Goal: Transaction & Acquisition: Purchase product/service

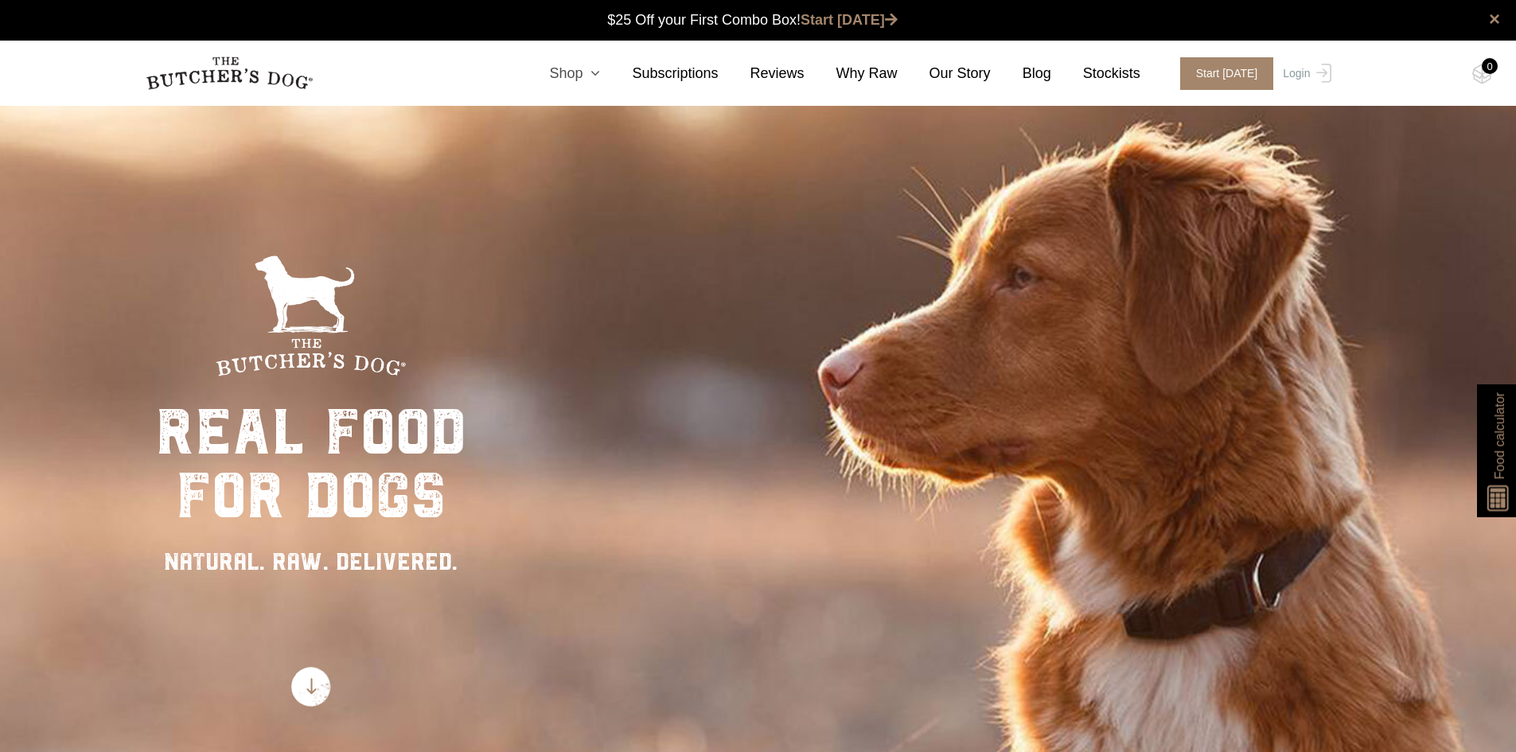
click at [595, 77] on link "Shop" at bounding box center [558, 73] width 83 height 21
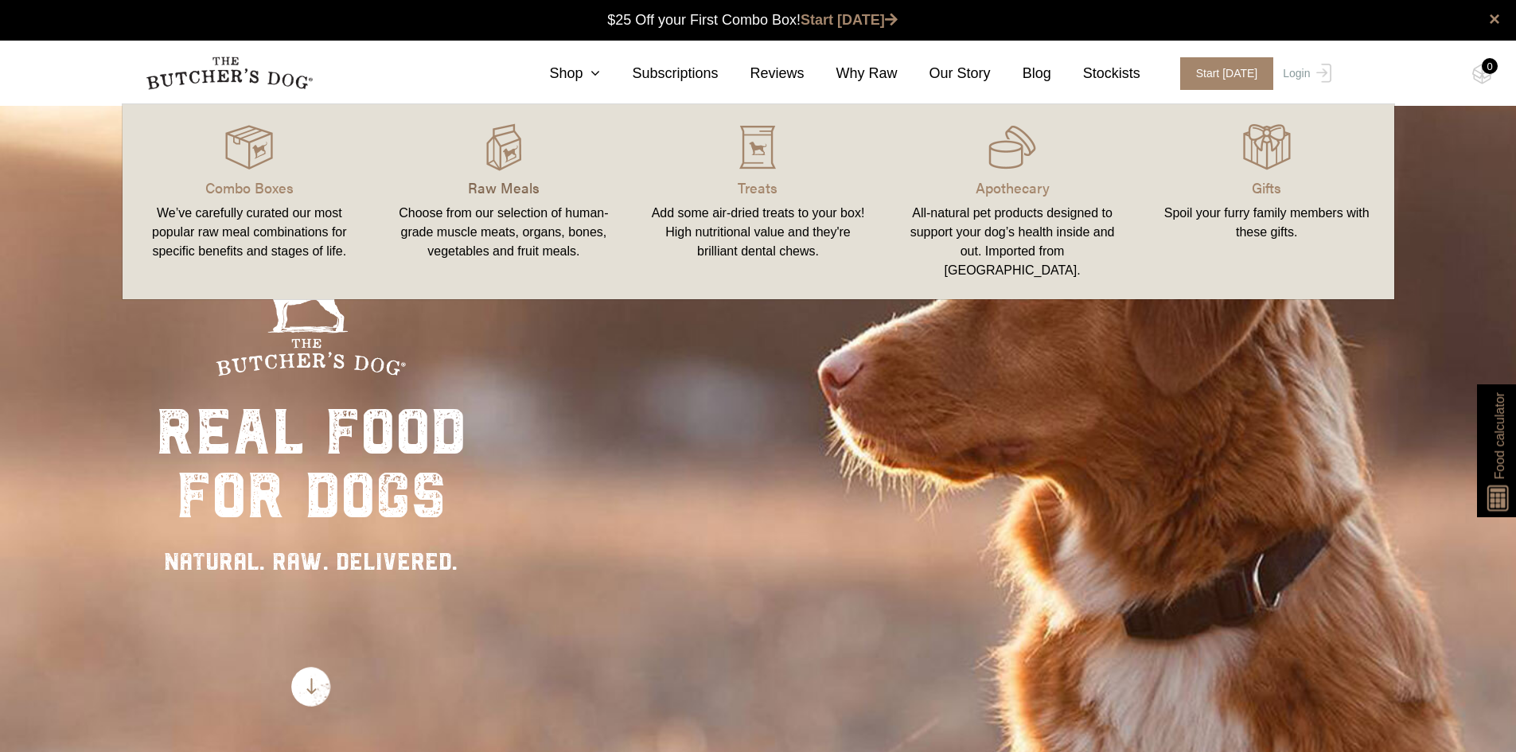
click at [479, 187] on p "Raw Meals" at bounding box center [503, 187] width 216 height 21
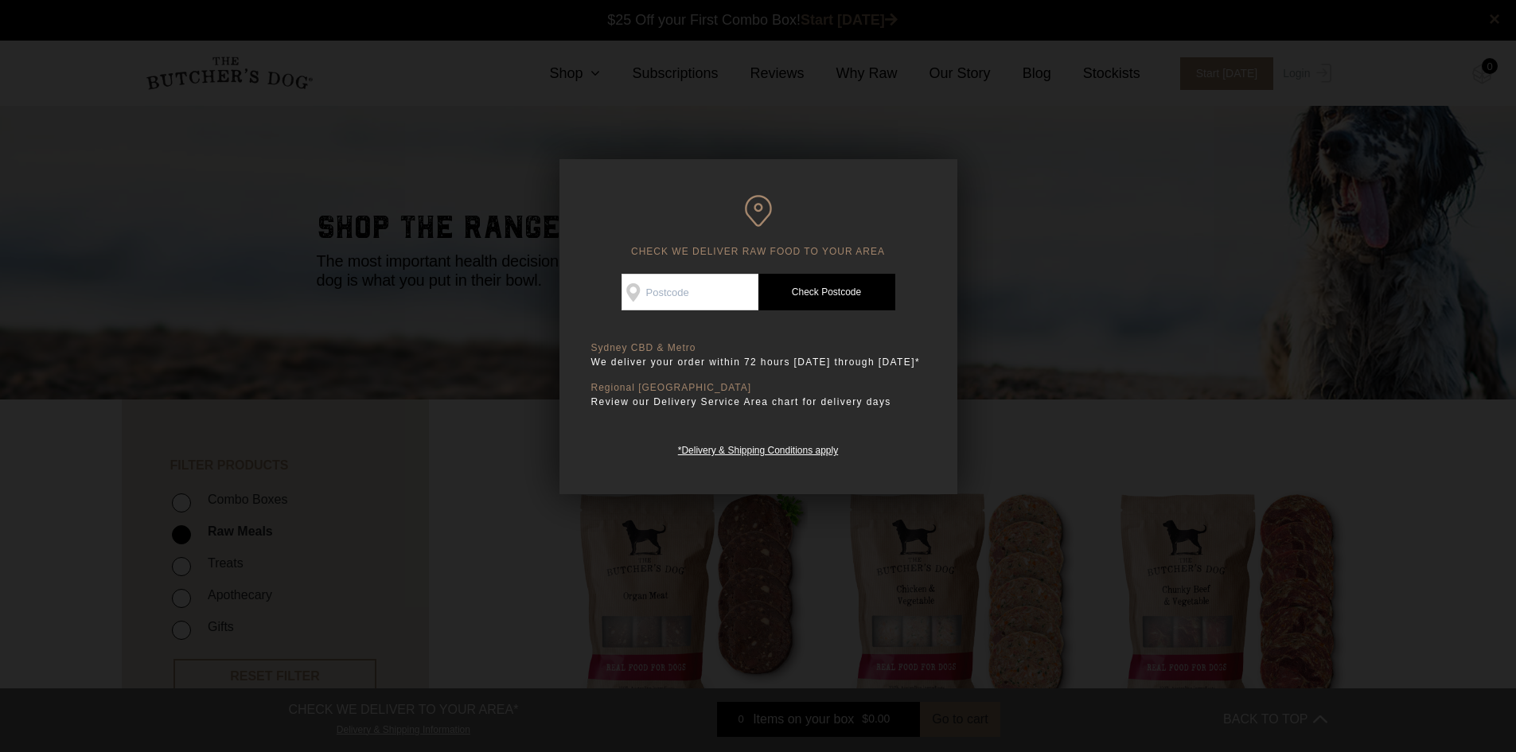
click at [710, 286] on input "Check Availability At" at bounding box center [689, 292] width 137 height 37
type input "2749"
click at [819, 299] on link "Check Postcode" at bounding box center [826, 292] width 137 height 37
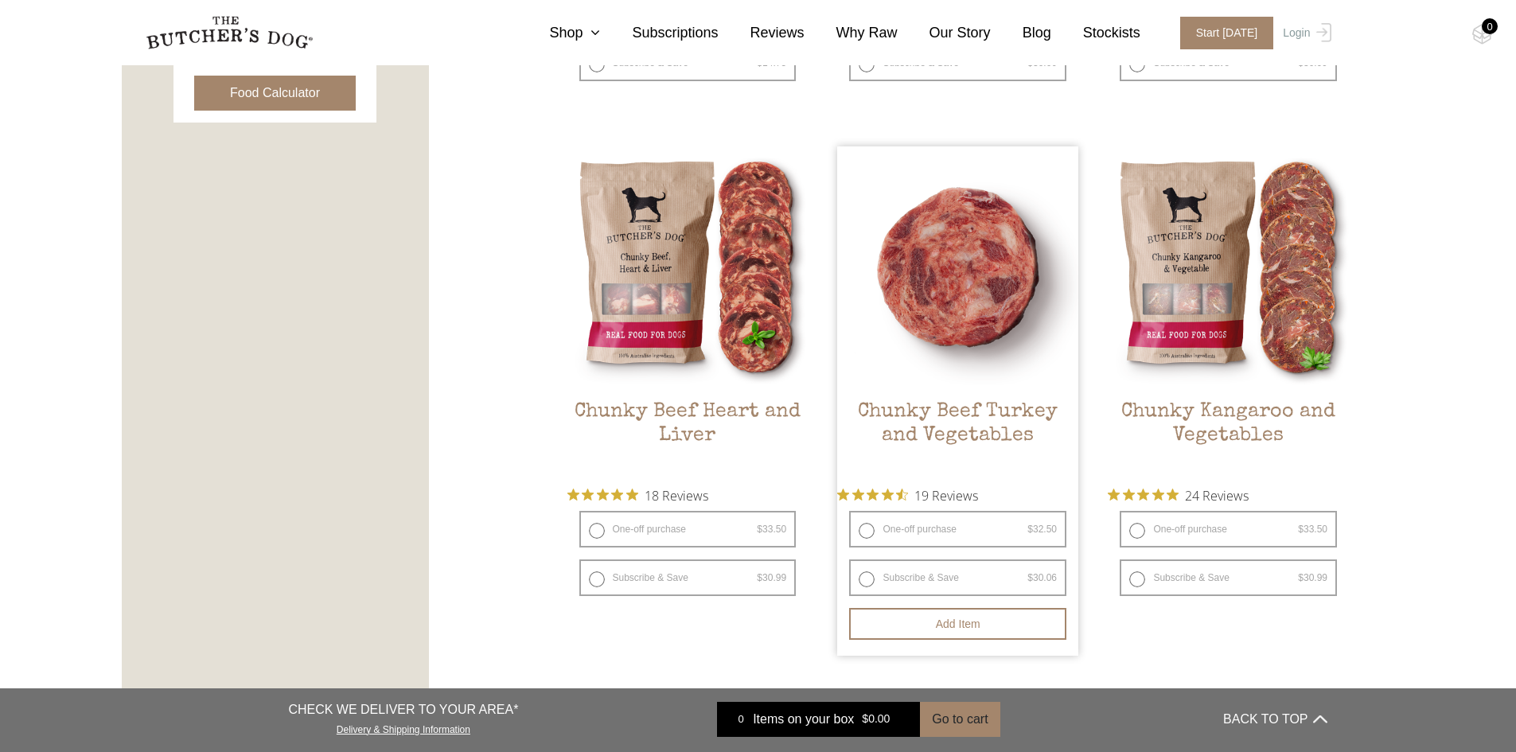
scroll to position [875, 0]
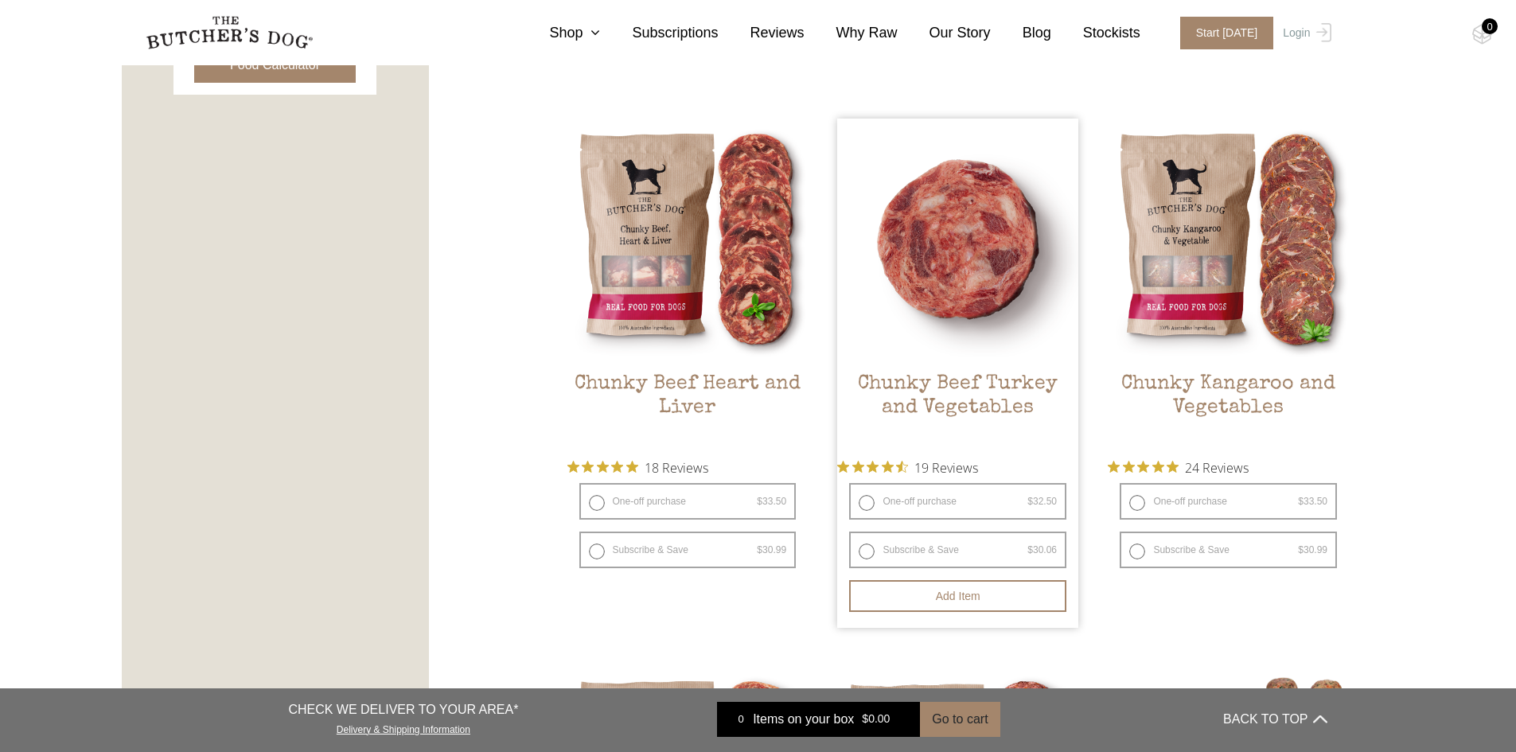
click at [918, 499] on label "One-off purchase $ 32.50 — or subscribe and save 7.5%" at bounding box center [957, 501] width 217 height 37
radio input "true"
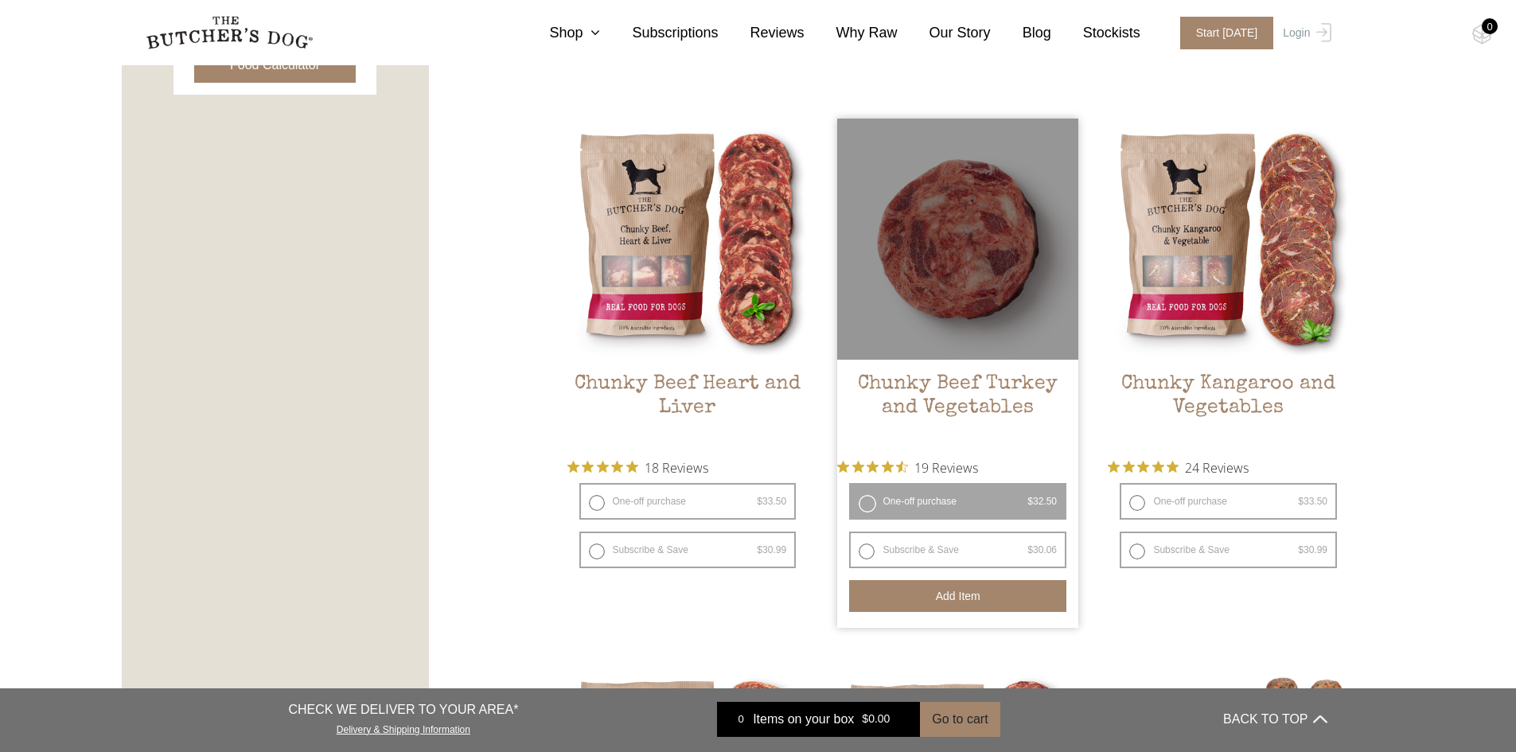
click at [965, 591] on button "Add item" at bounding box center [957, 596] width 217 height 32
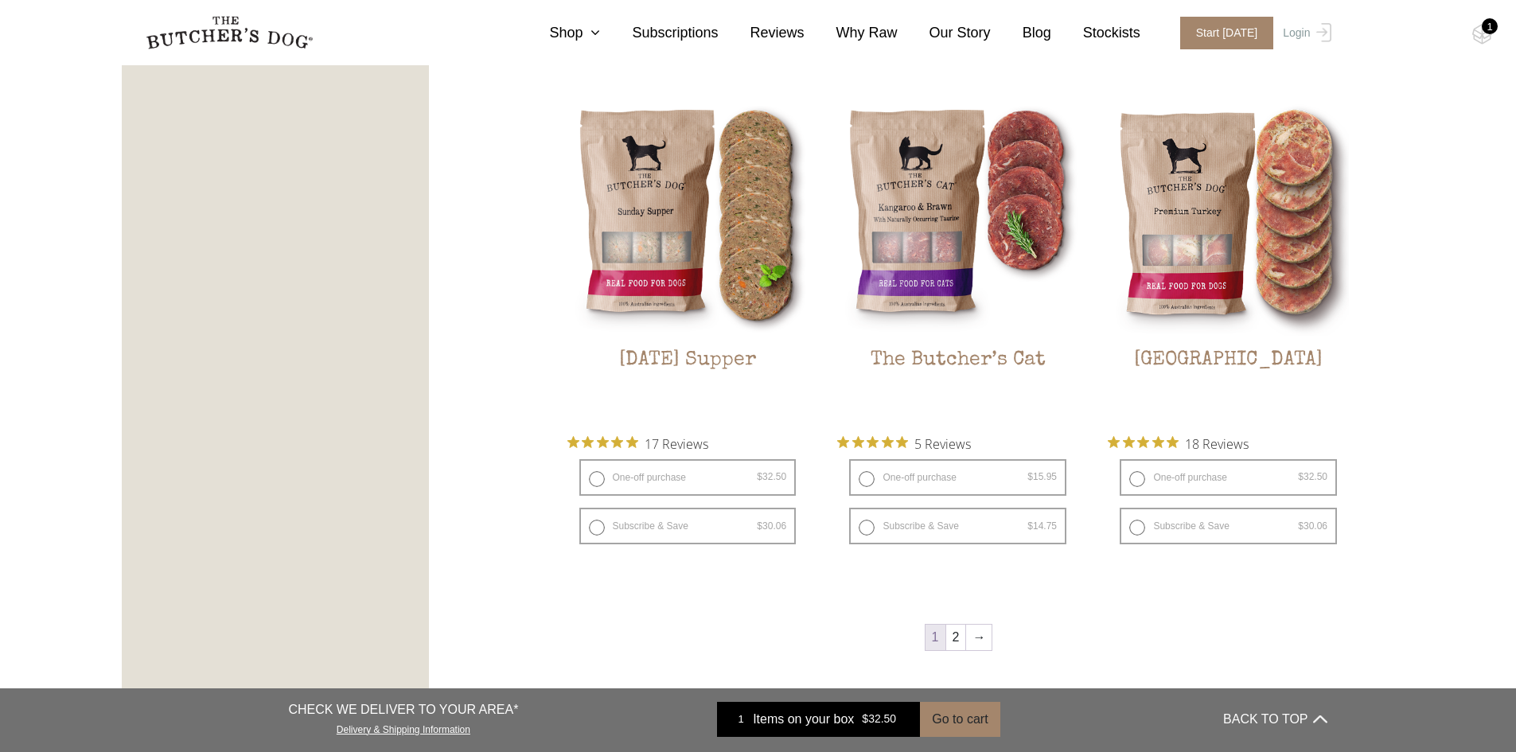
scroll to position [1989, 0]
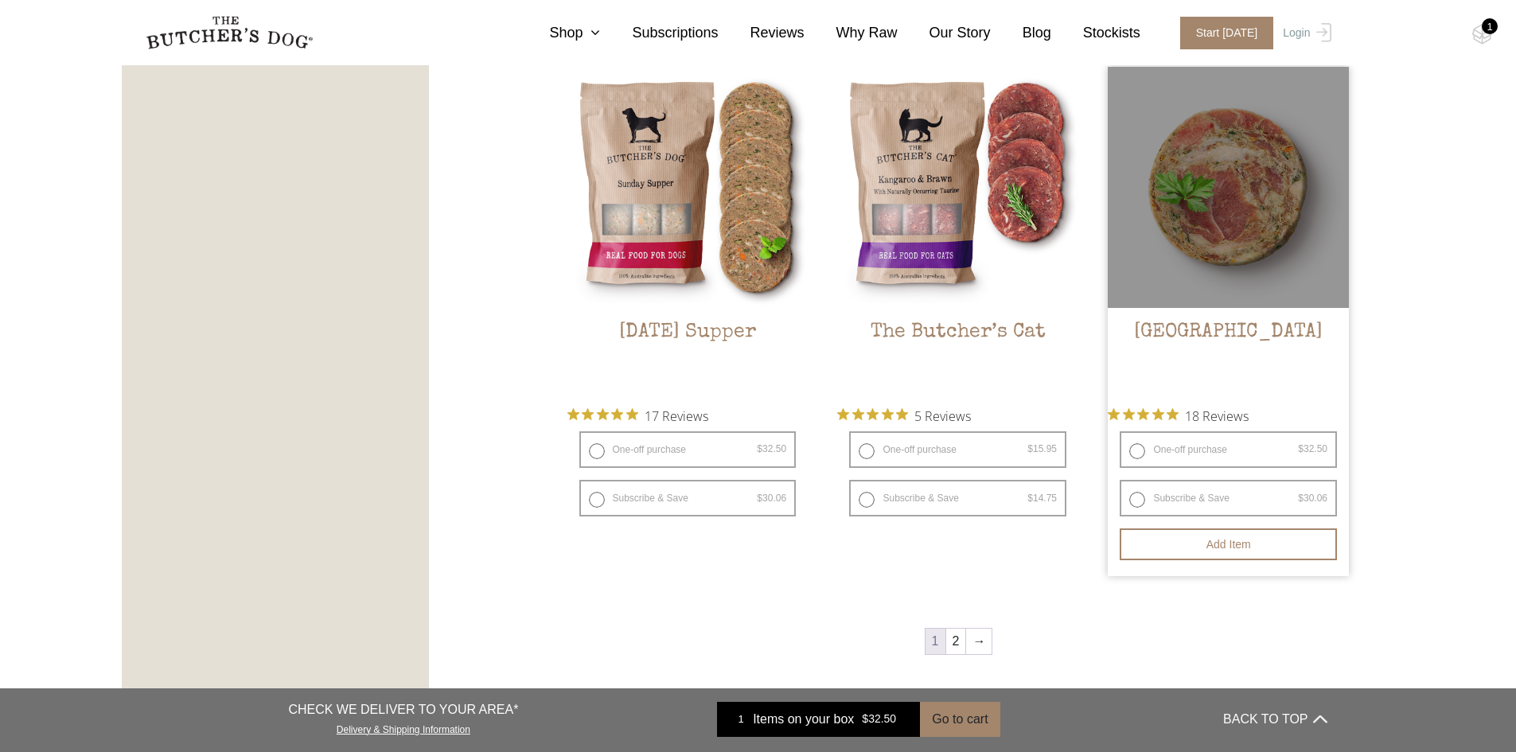
click at [1200, 451] on label "One-off purchase $ 32.50 — or subscribe and save 7.5%" at bounding box center [1228, 449] width 217 height 37
radio input "true"
radio input "false"
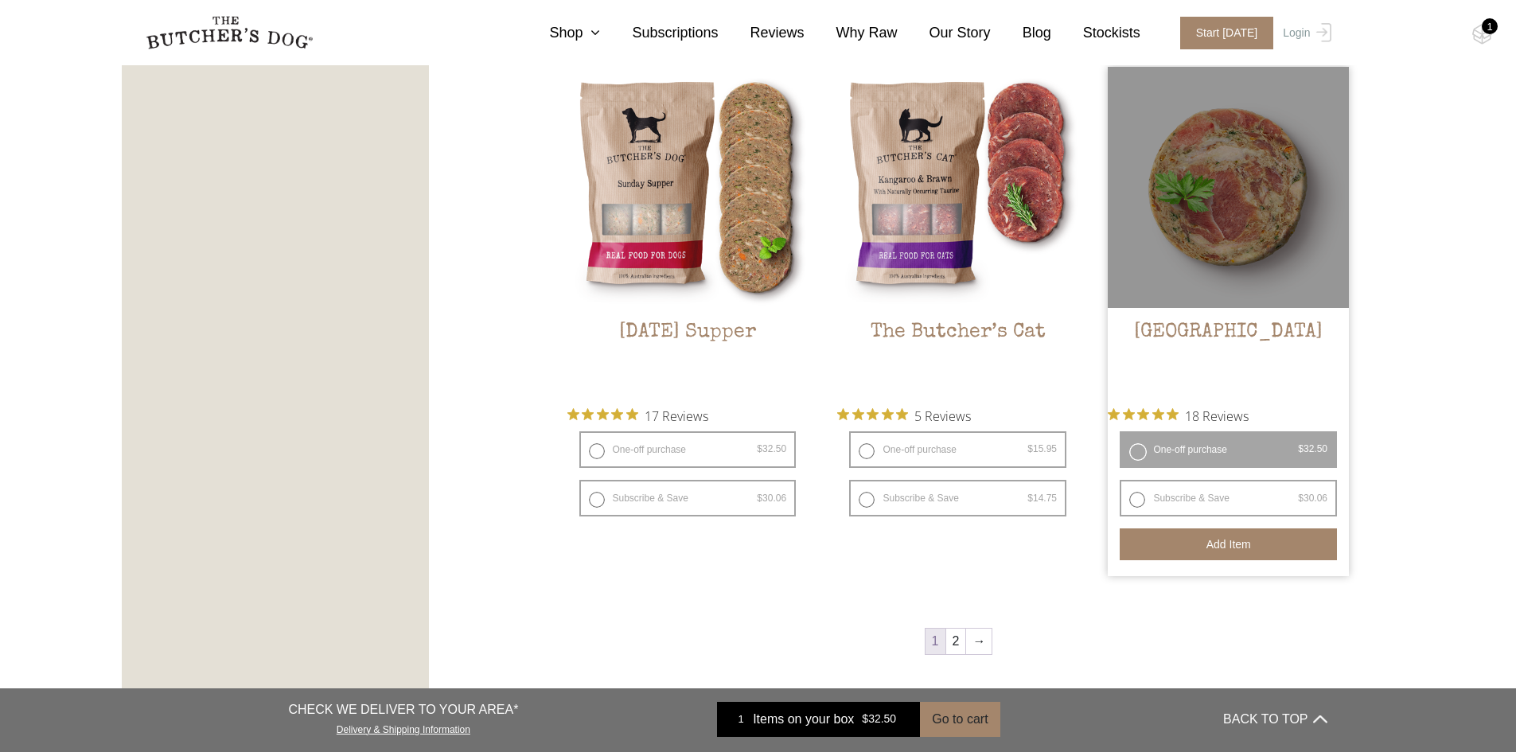
click at [1235, 547] on button "Add item" at bounding box center [1228, 544] width 217 height 32
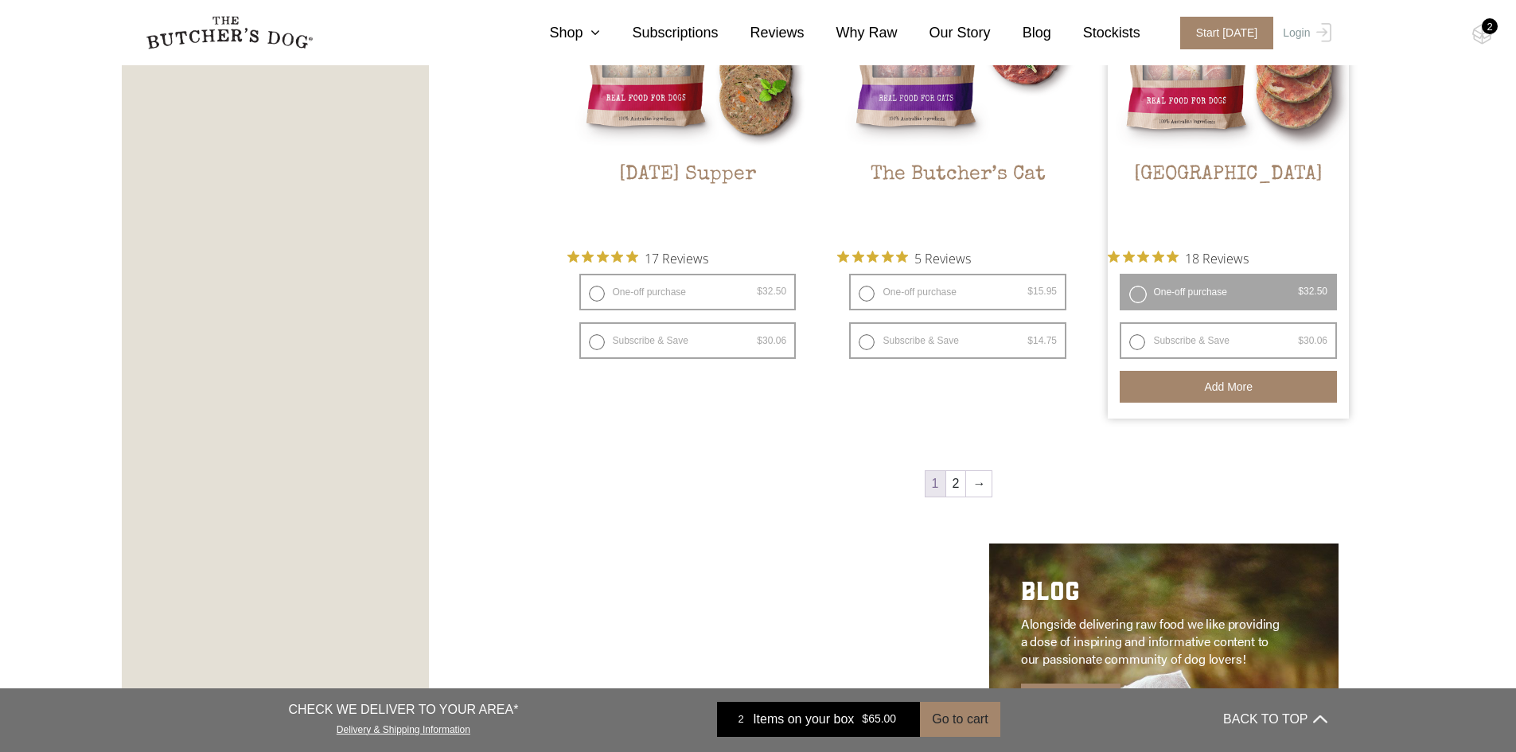
scroll to position [2149, 0]
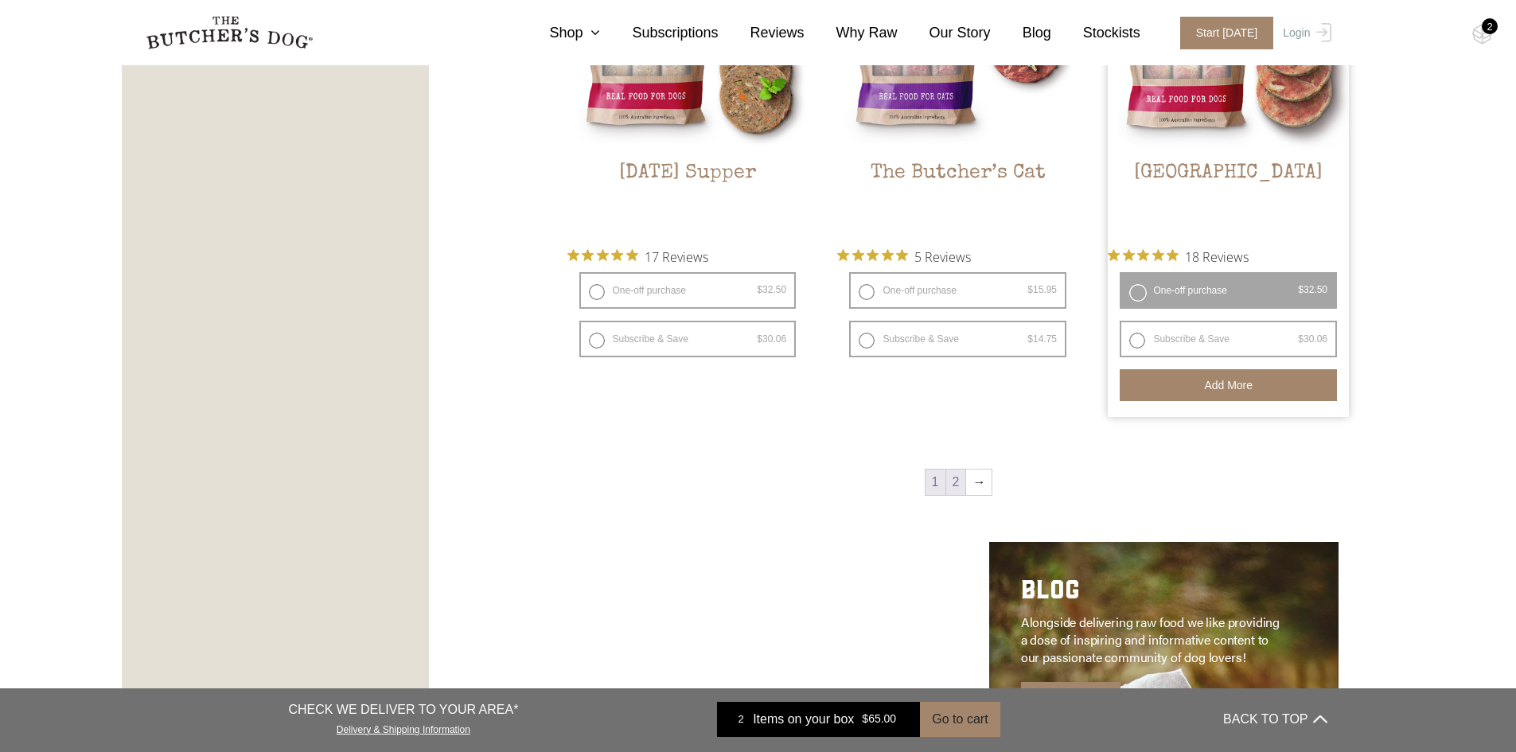
click at [958, 481] on link "2" at bounding box center [956, 482] width 20 height 25
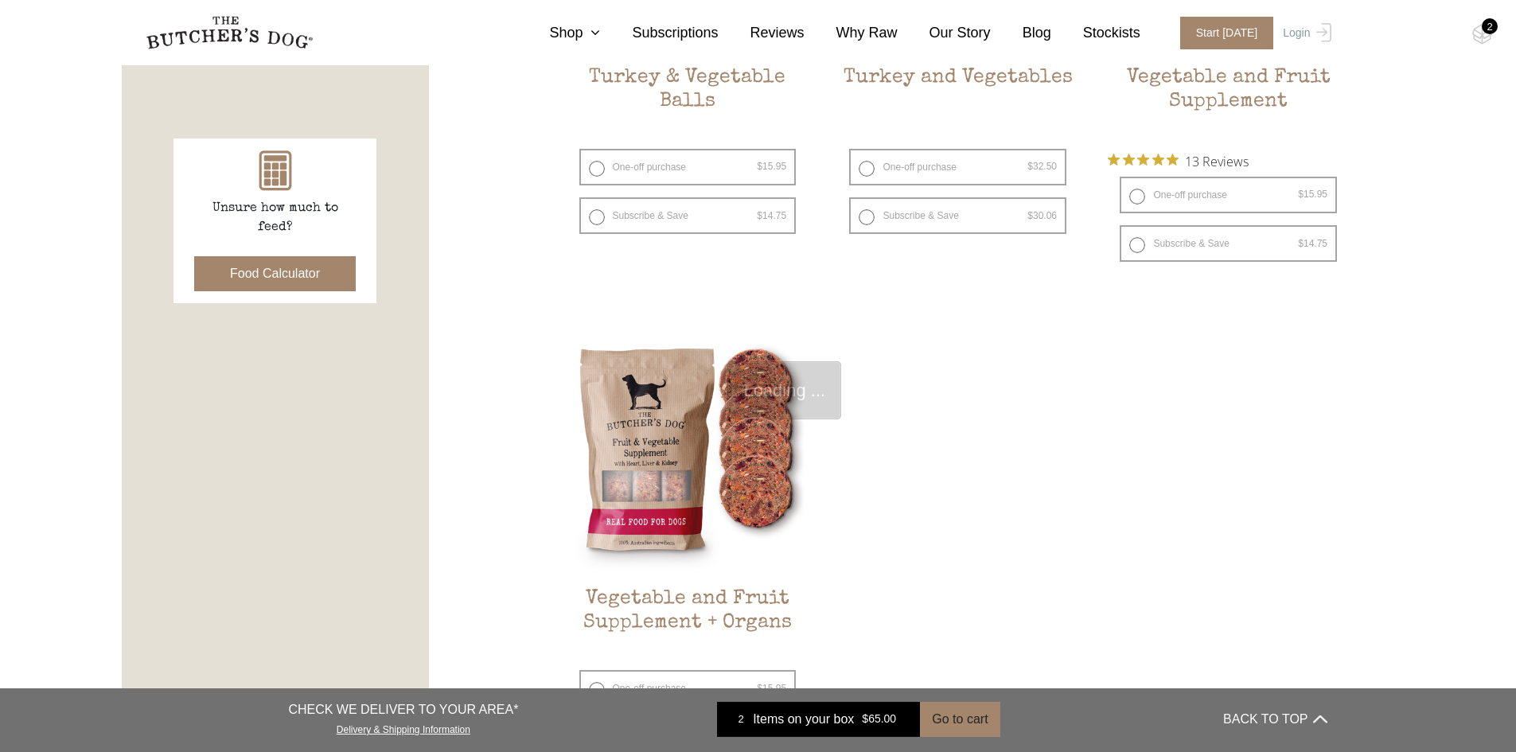
scroll to position [360, 0]
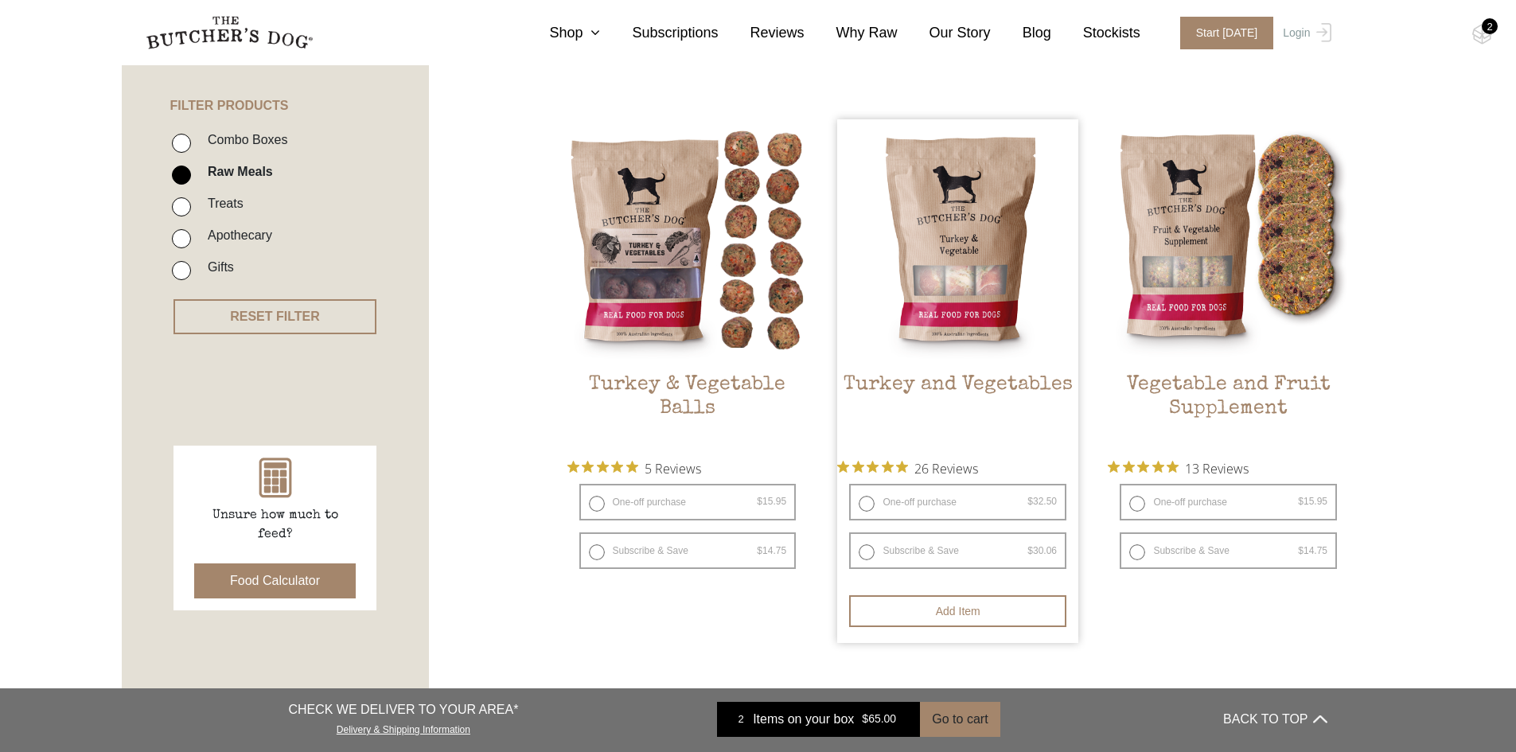
click at [922, 503] on label "One-off purchase $ 32.50 — or subscribe and save 7.5%" at bounding box center [957, 502] width 217 height 37
radio input "true"
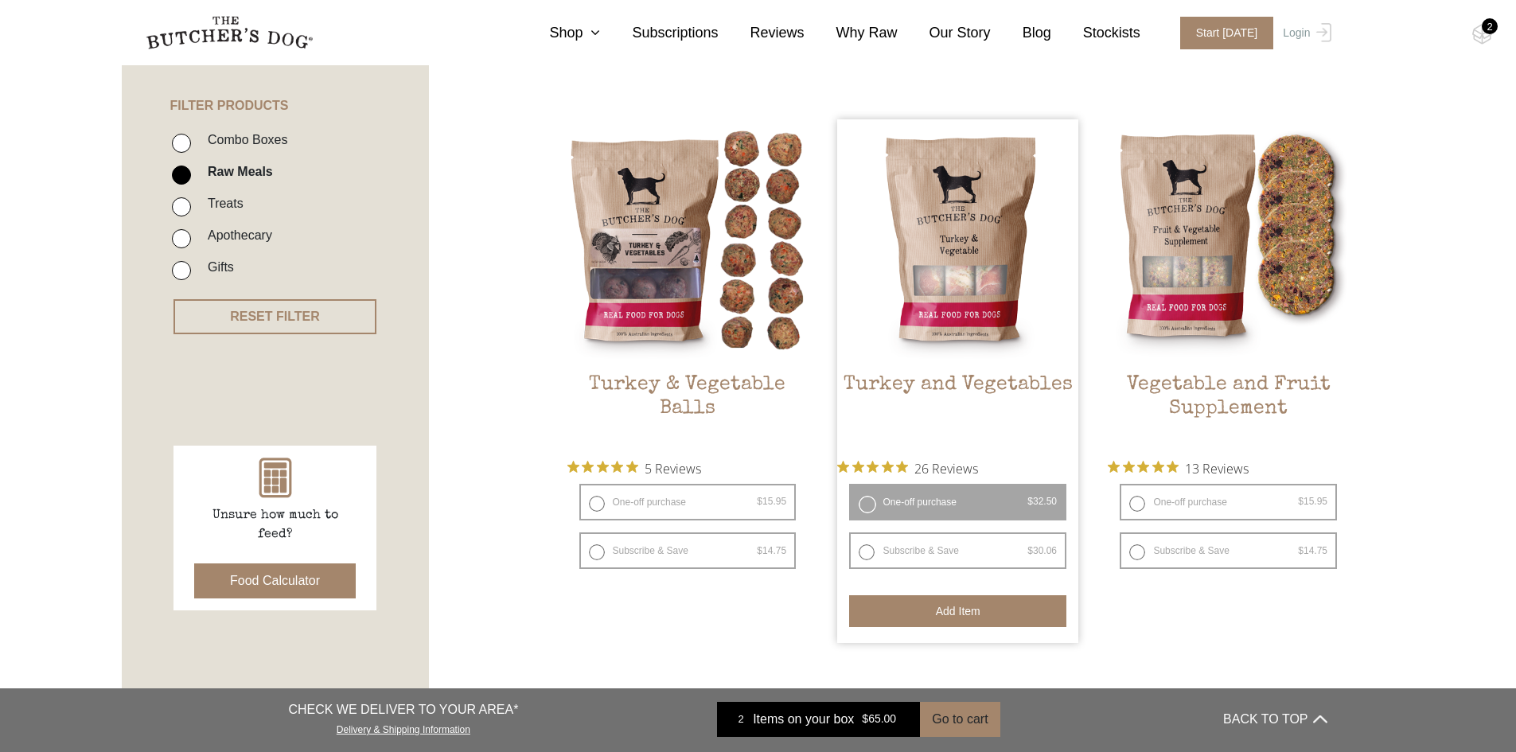
click at [997, 609] on button "Add item" at bounding box center [957, 611] width 217 height 32
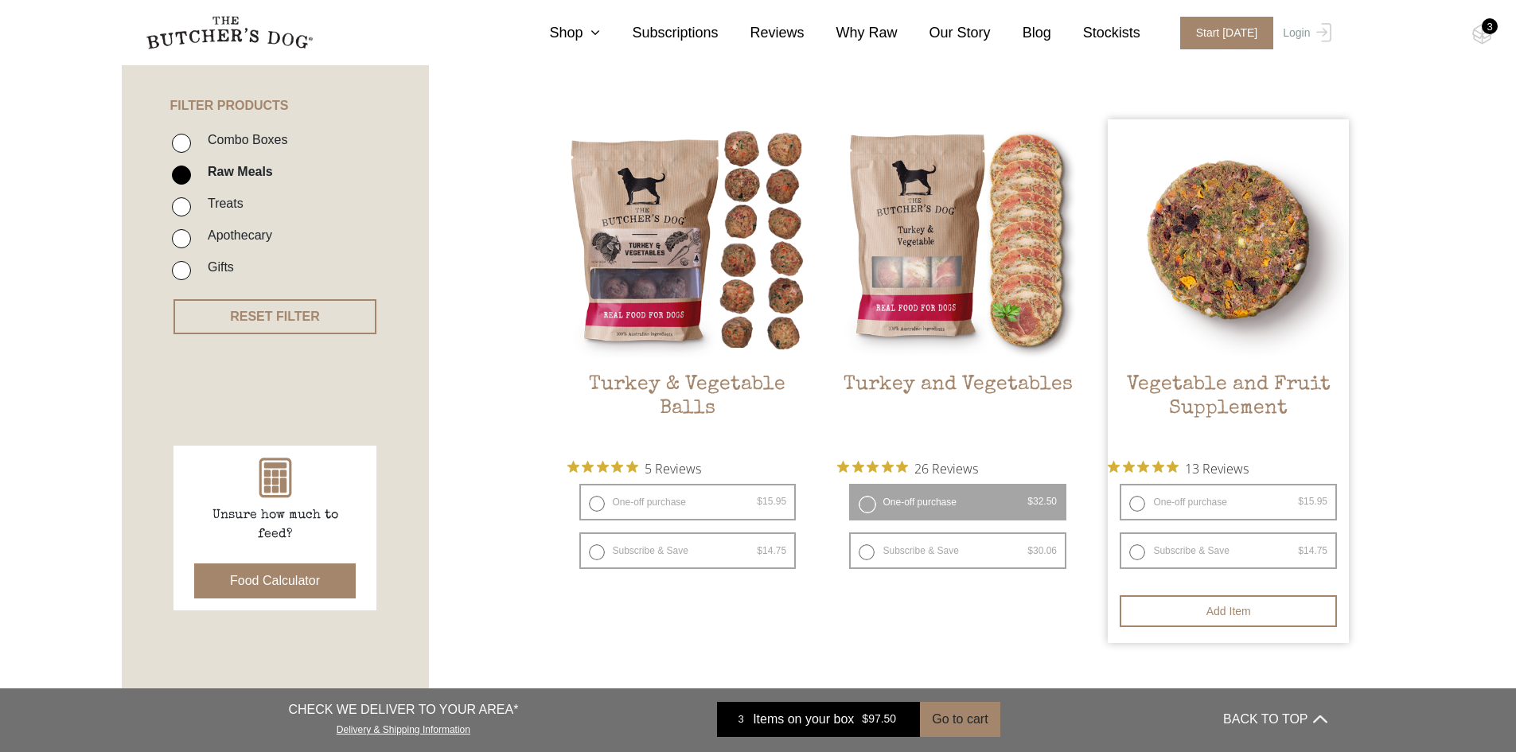
click at [1205, 497] on label "One-off purchase $ 15.95 — or subscribe and save 7.5%" at bounding box center [1228, 502] width 217 height 37
radio input "true"
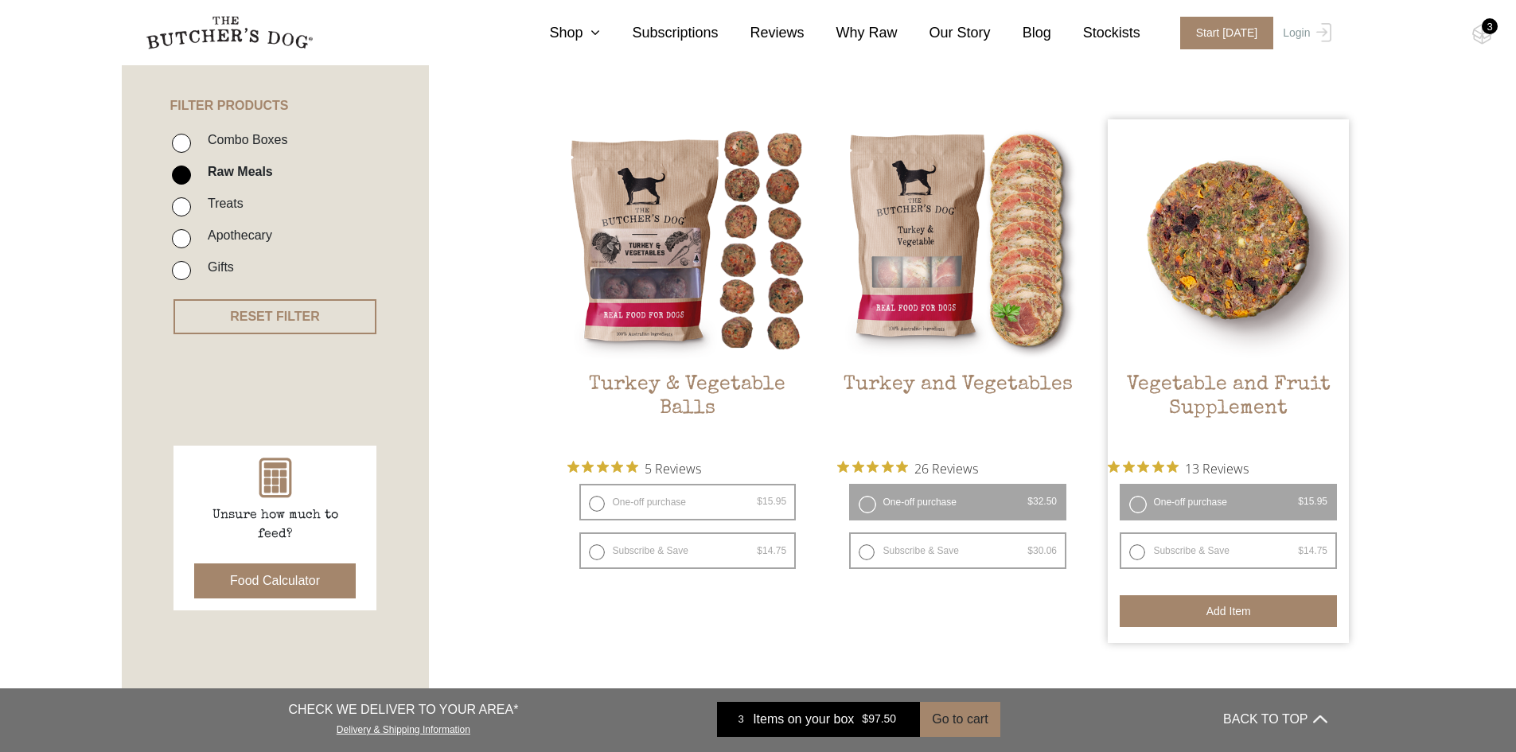
click at [1261, 611] on button "Add item" at bounding box center [1228, 611] width 217 height 32
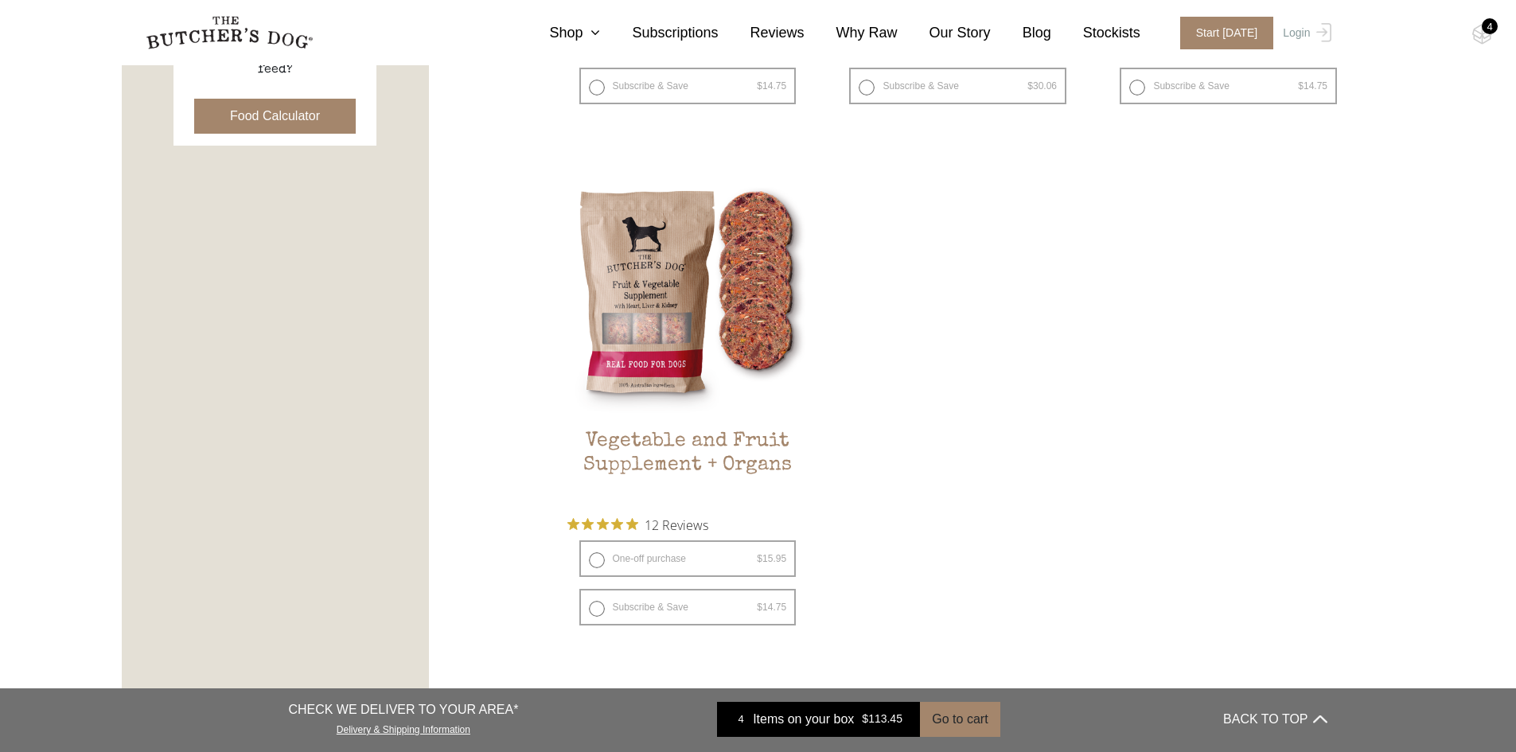
scroll to position [837, 0]
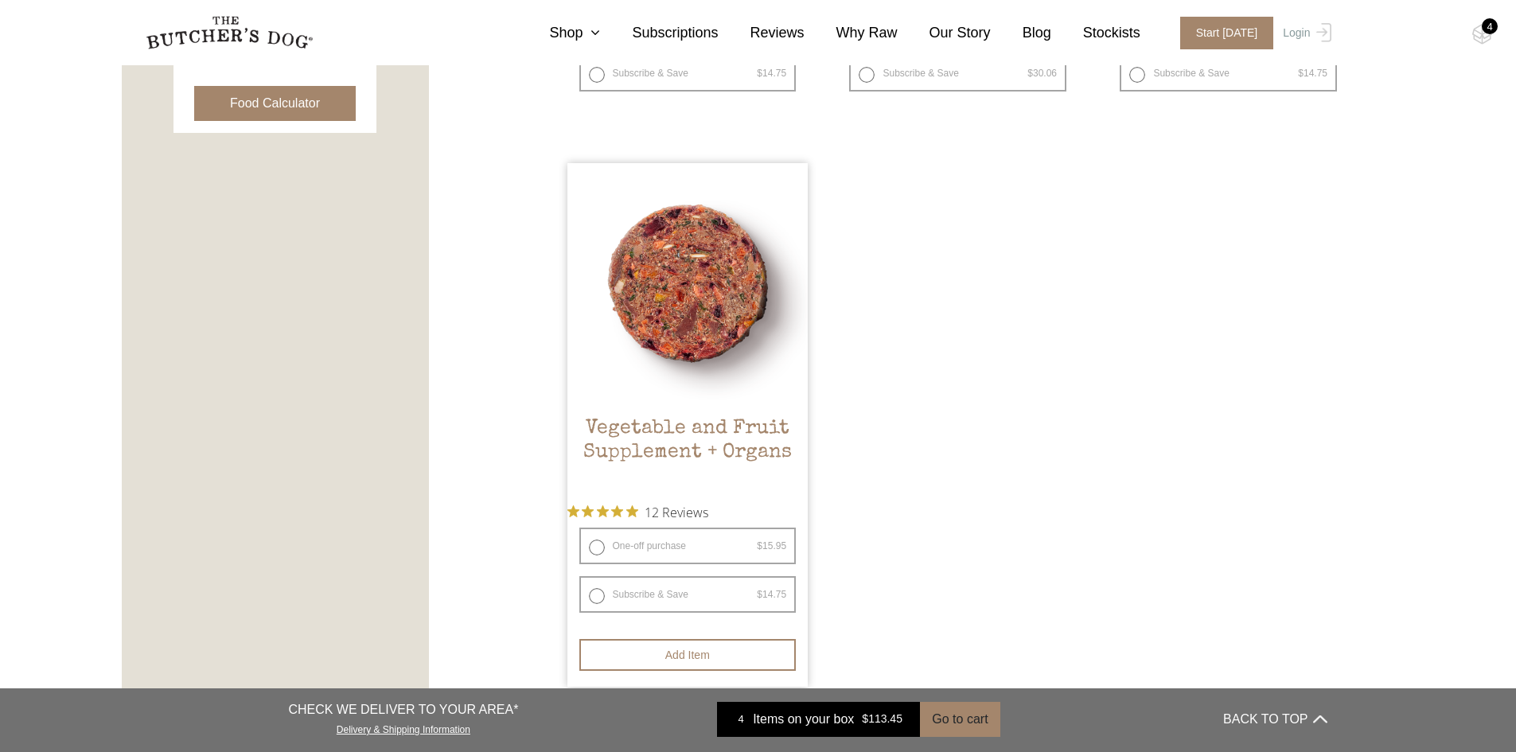
click at [632, 540] on label "One-off purchase $ 15.95 — or subscribe and save 7.5%" at bounding box center [687, 546] width 217 height 37
radio input "true"
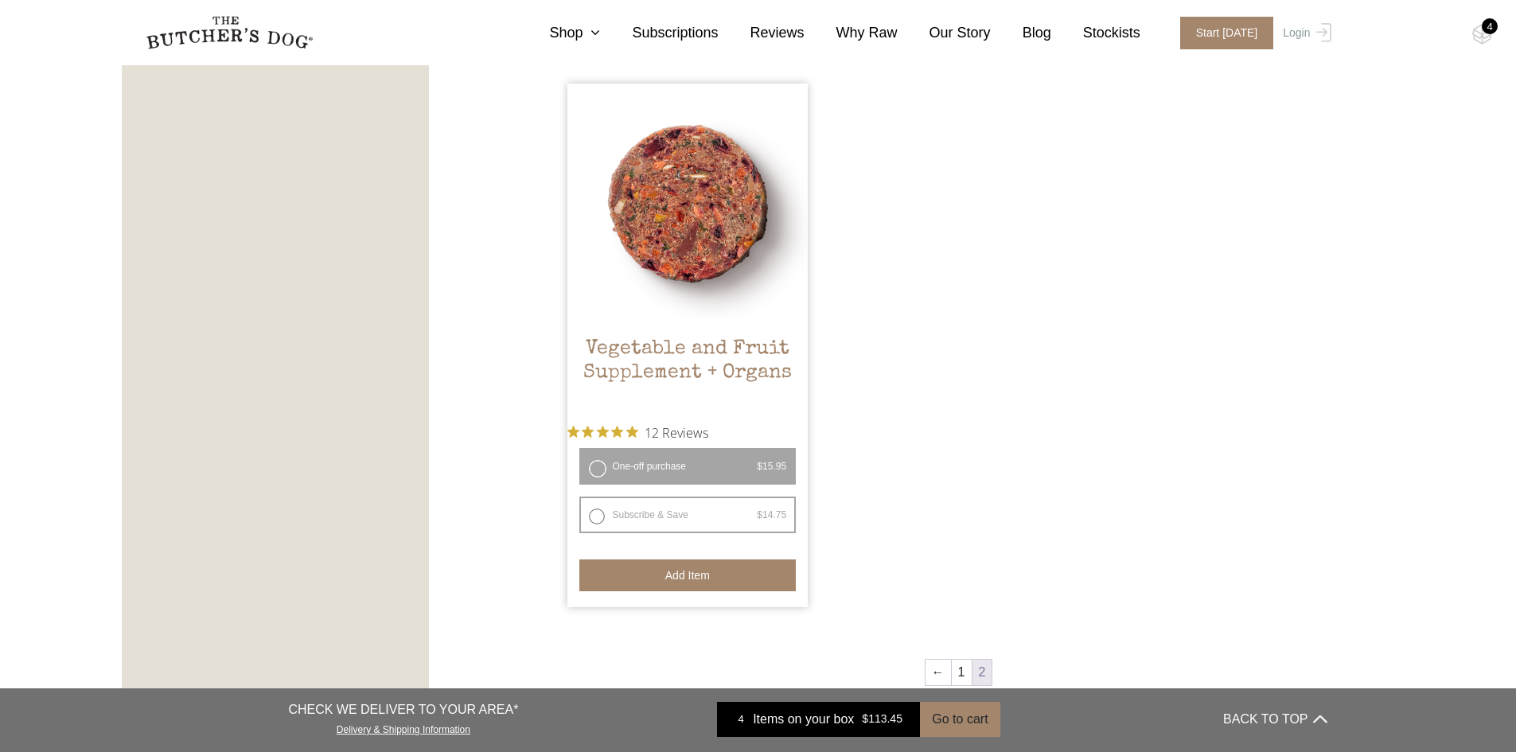
click at [705, 571] on button "Add item" at bounding box center [687, 575] width 217 height 32
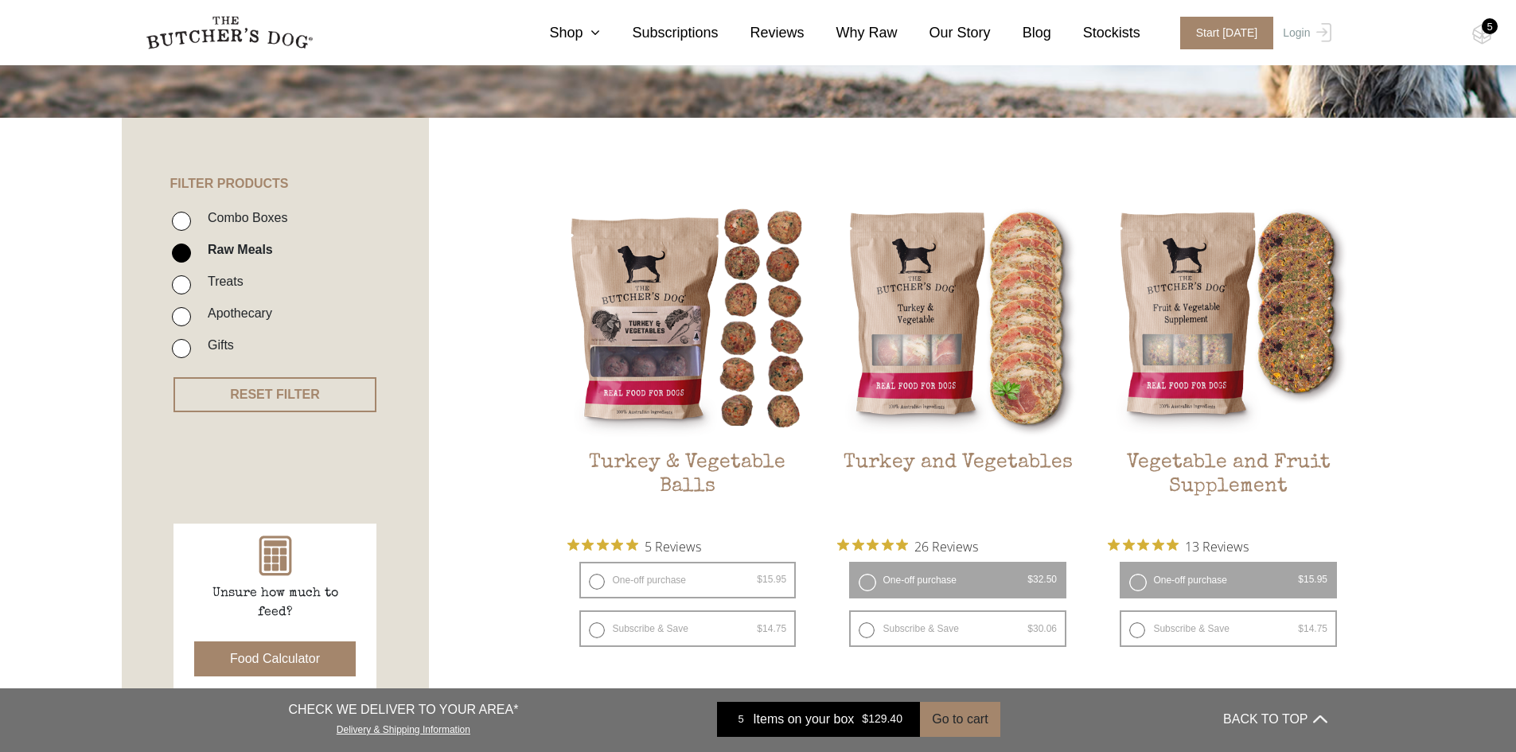
scroll to position [280, 0]
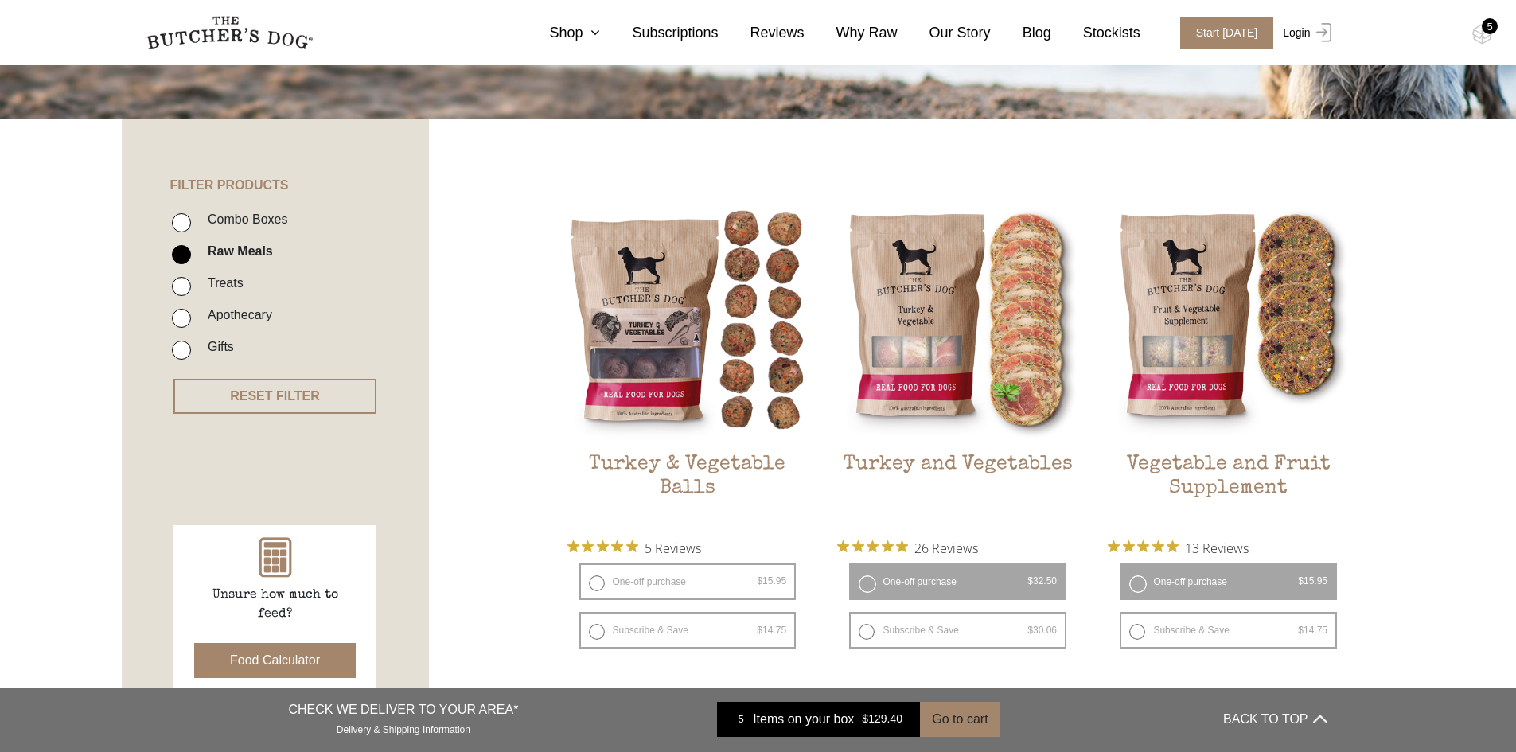
click at [1311, 32] on img at bounding box center [1321, 32] width 21 height 19
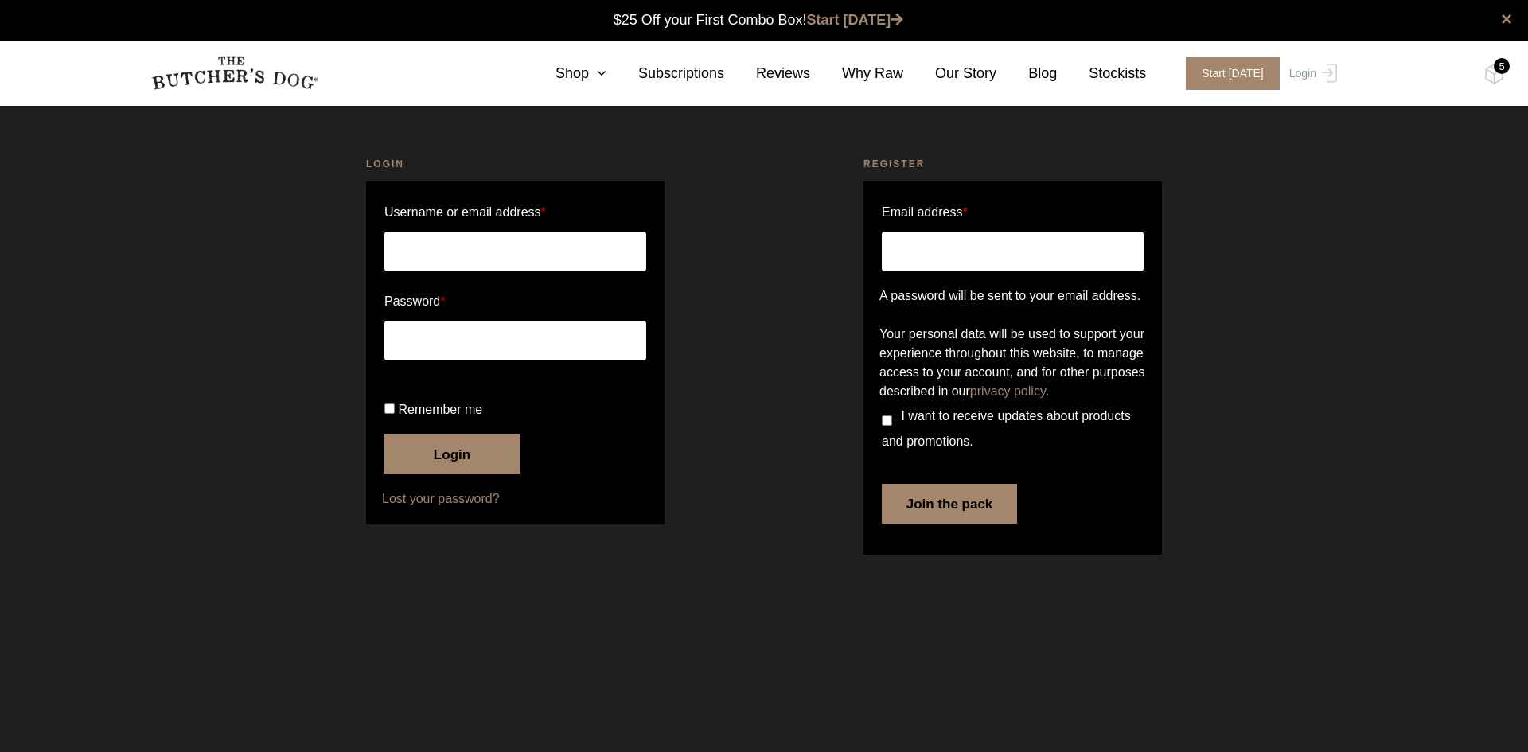
click at [475, 247] on input "Username or email address *" at bounding box center [515, 252] width 262 height 40
type input "debbie.zsolnai@gmail.com"
click at [389, 414] on input "Remember me" at bounding box center [389, 408] width 10 height 10
checkbox input "true"
click at [461, 474] on button "Login" at bounding box center [451, 454] width 135 height 40
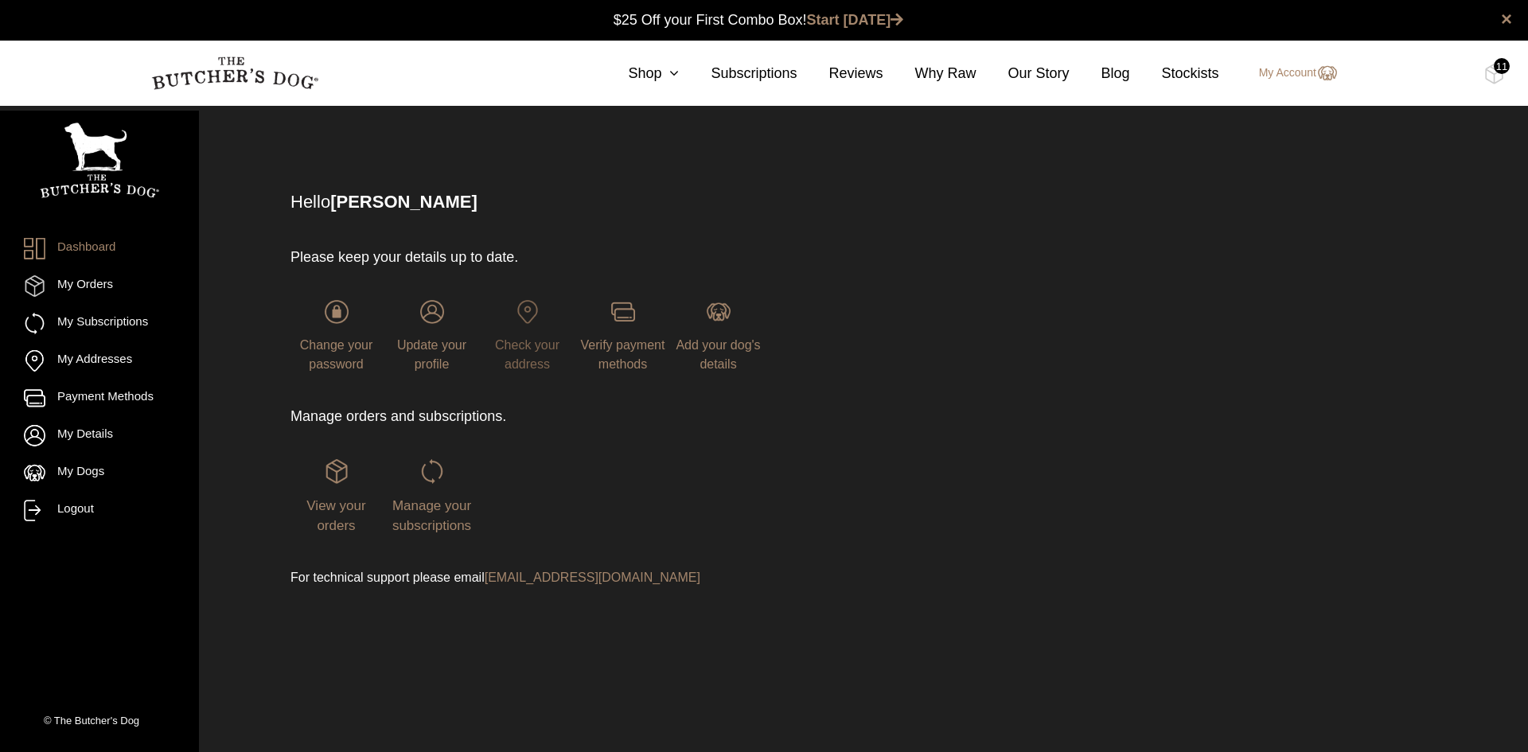
click at [519, 349] on span "Check your address" at bounding box center [527, 354] width 64 height 33
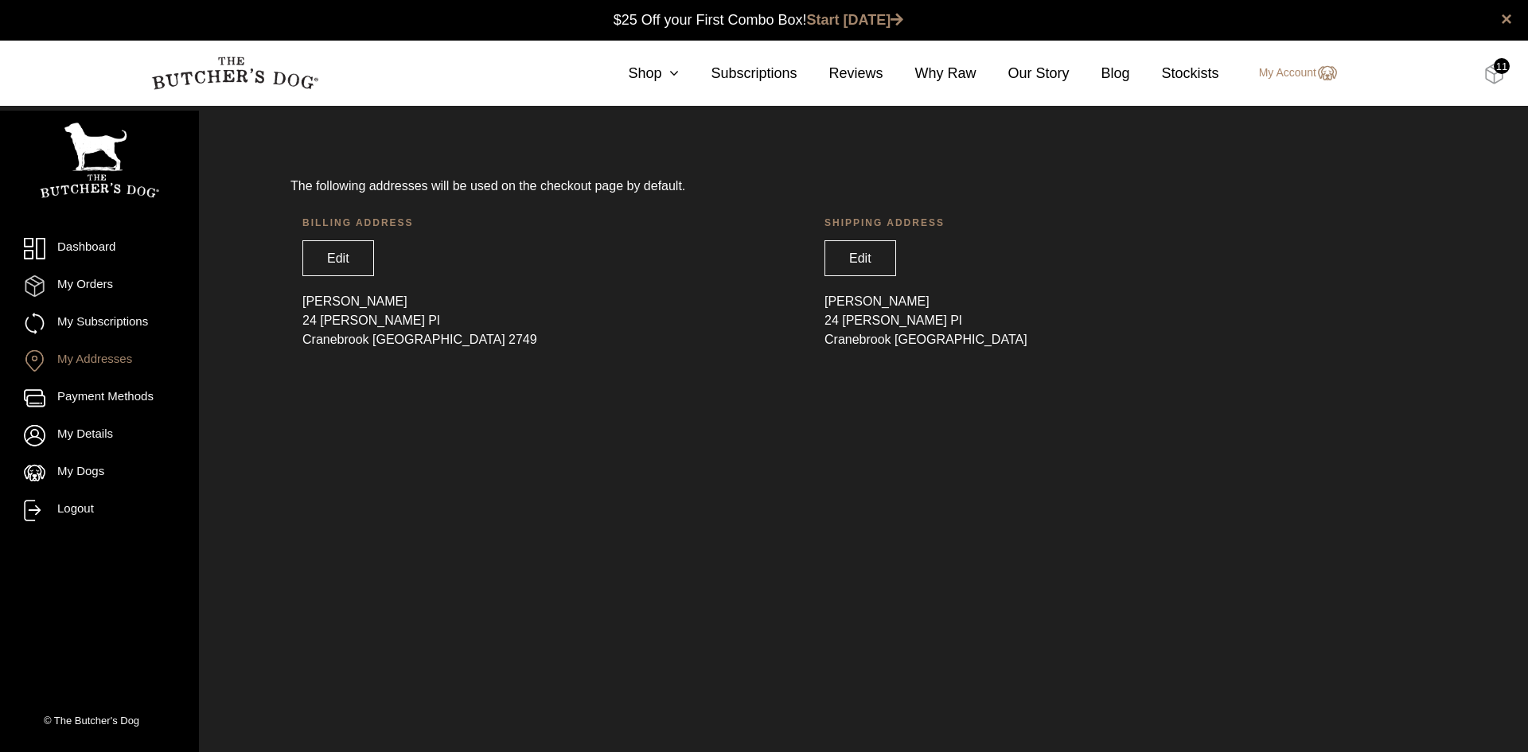
click at [1489, 77] on img at bounding box center [1494, 74] width 20 height 21
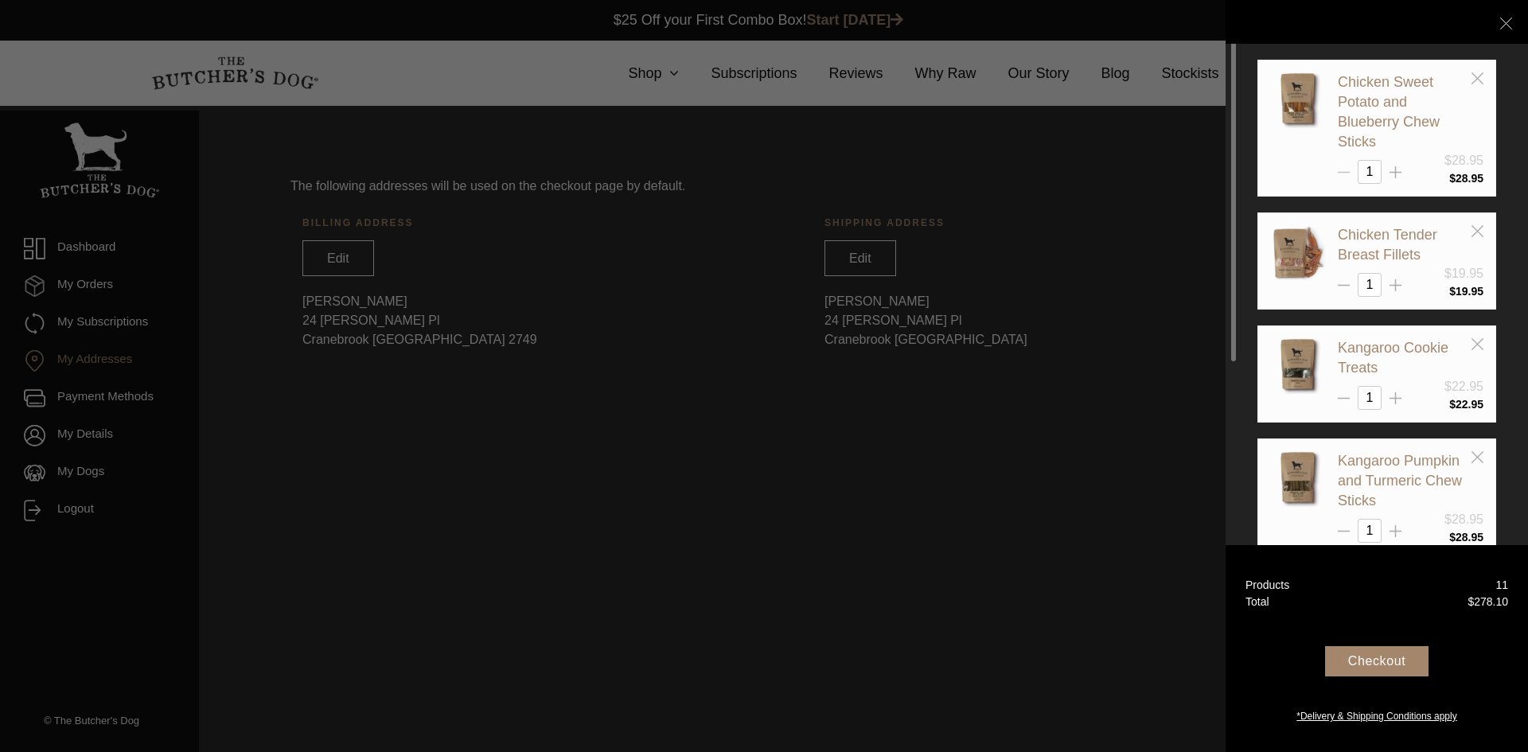
click at [1346, 173] on line at bounding box center [1344, 173] width 12 height 0
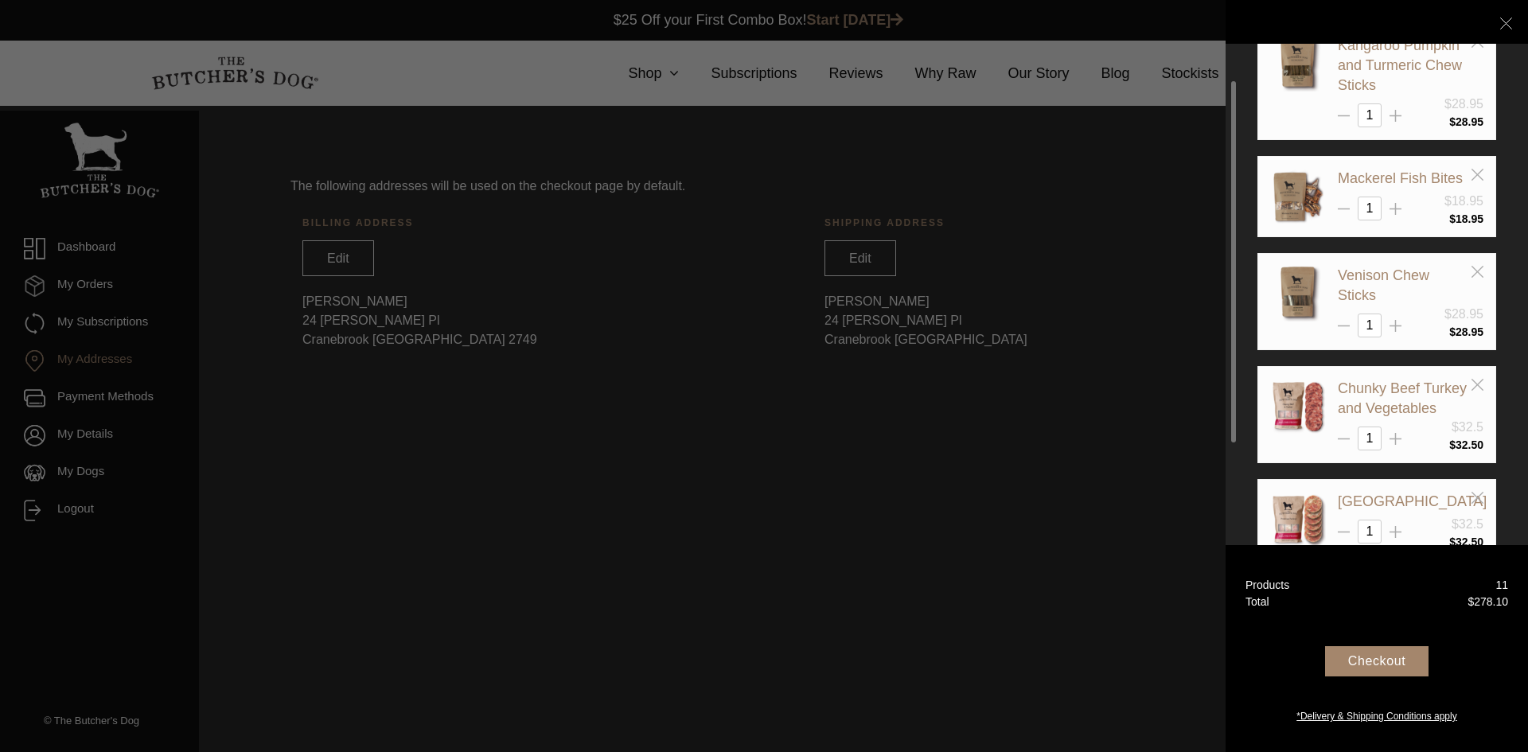
scroll to position [336, 0]
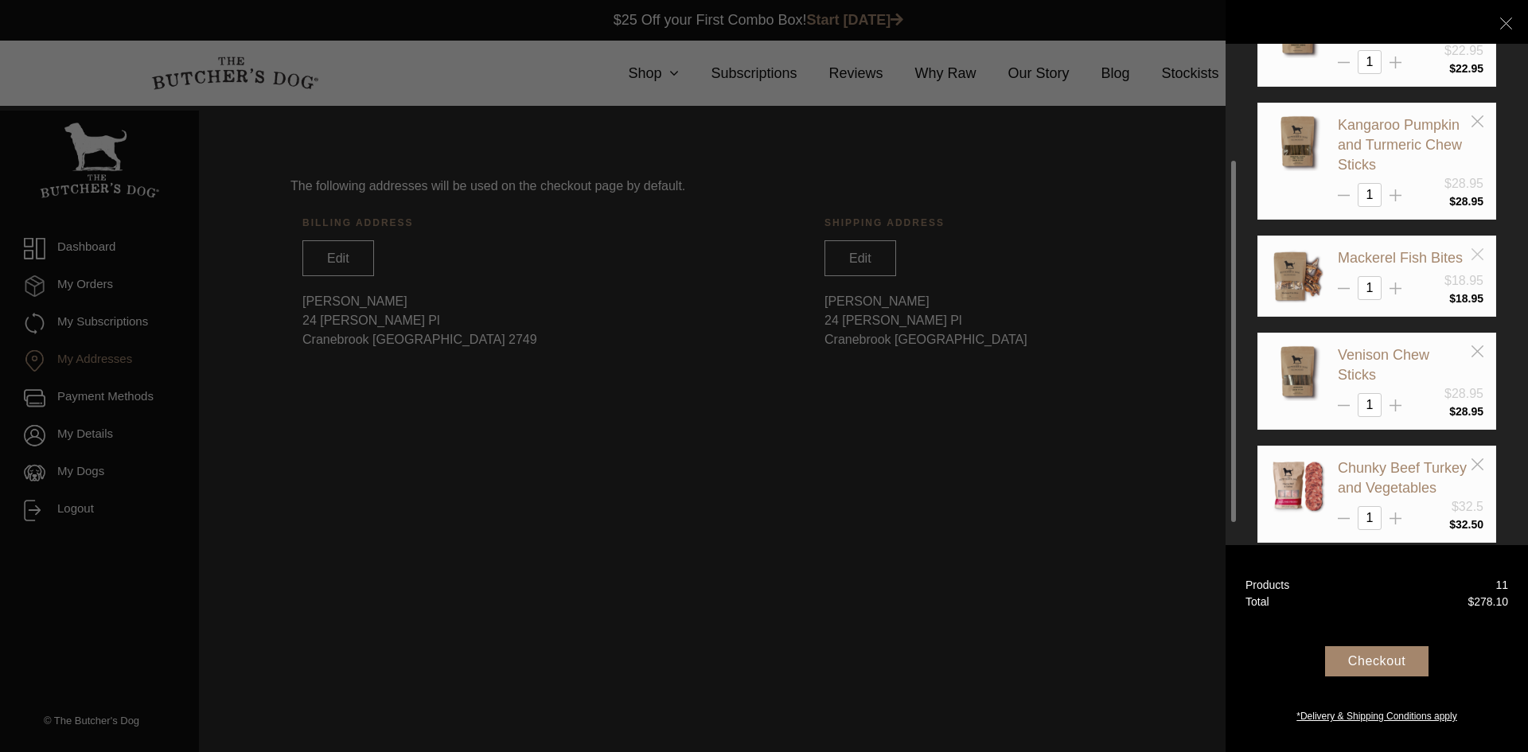
click at [1479, 250] on icon at bounding box center [1477, 254] width 12 height 12
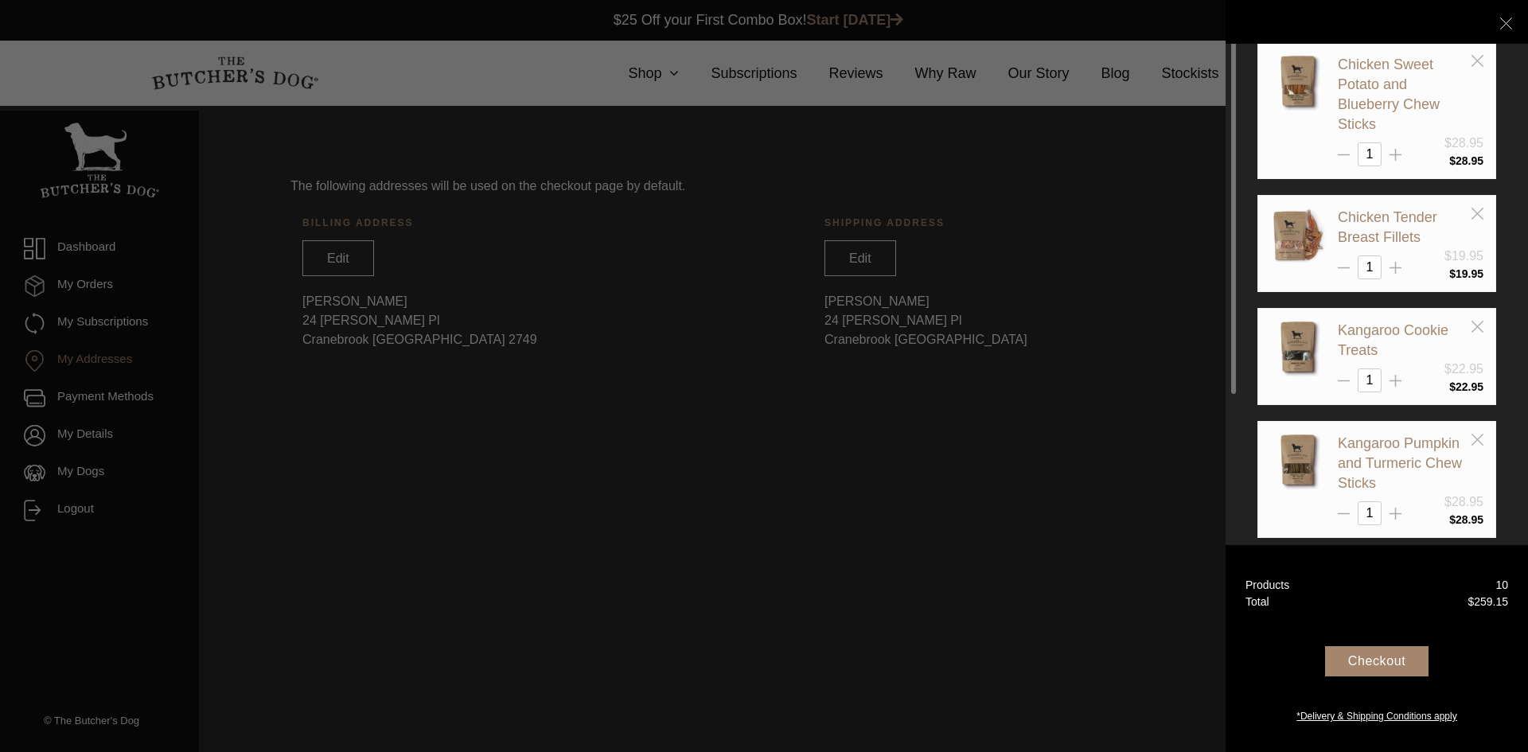
scroll to position [0, 0]
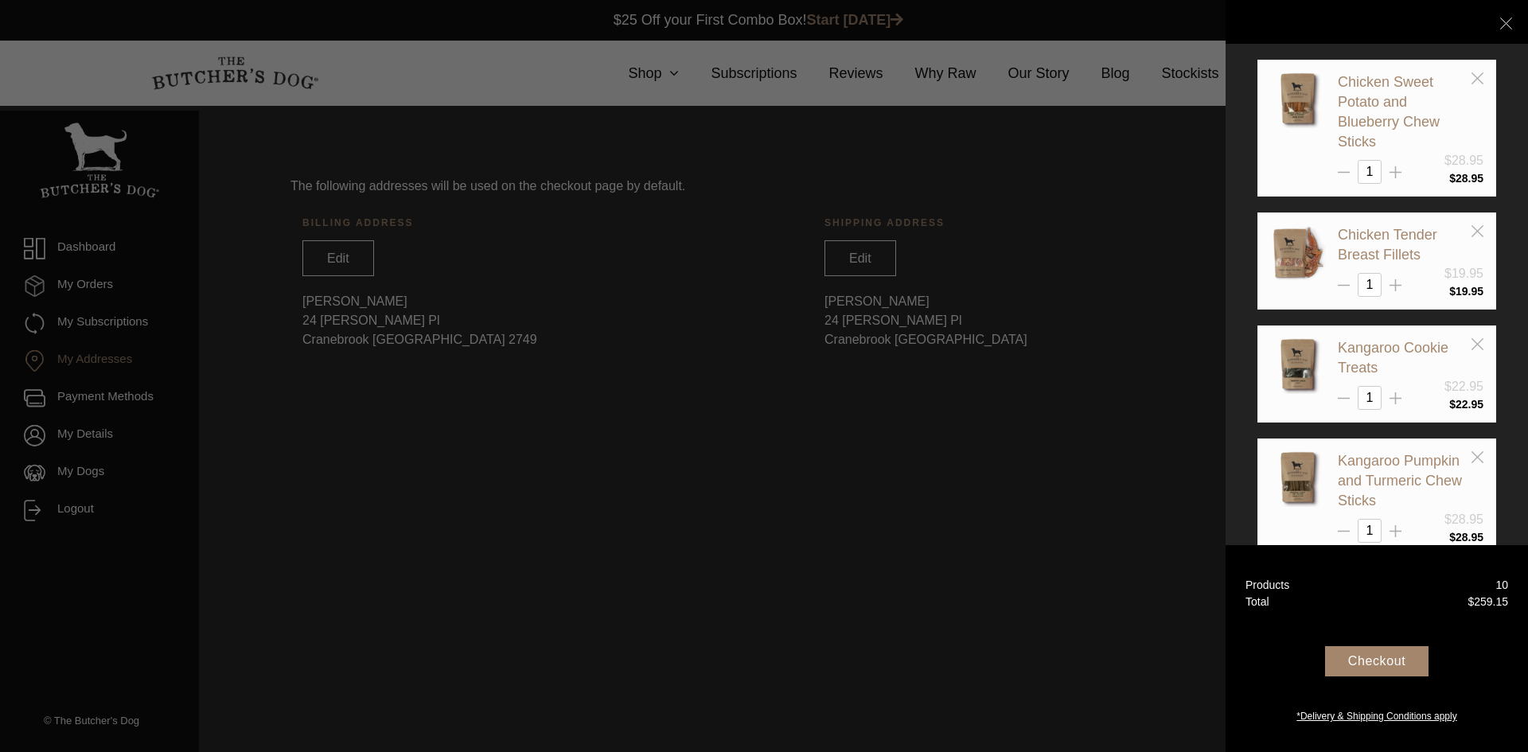
click at [1401, 655] on div "Checkout" at bounding box center [1376, 661] width 103 height 30
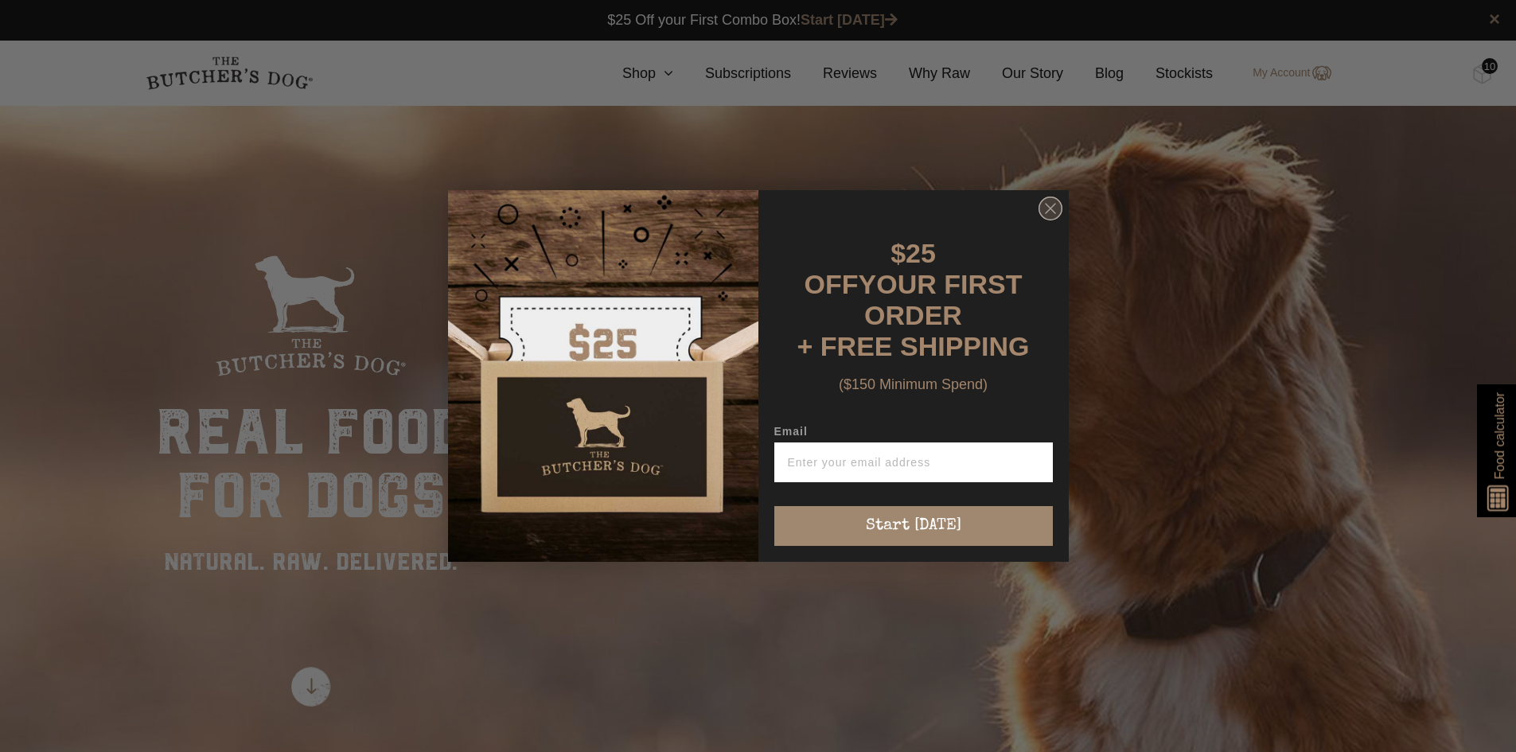
click at [1053, 206] on circle "Close dialog" at bounding box center [1049, 208] width 23 height 23
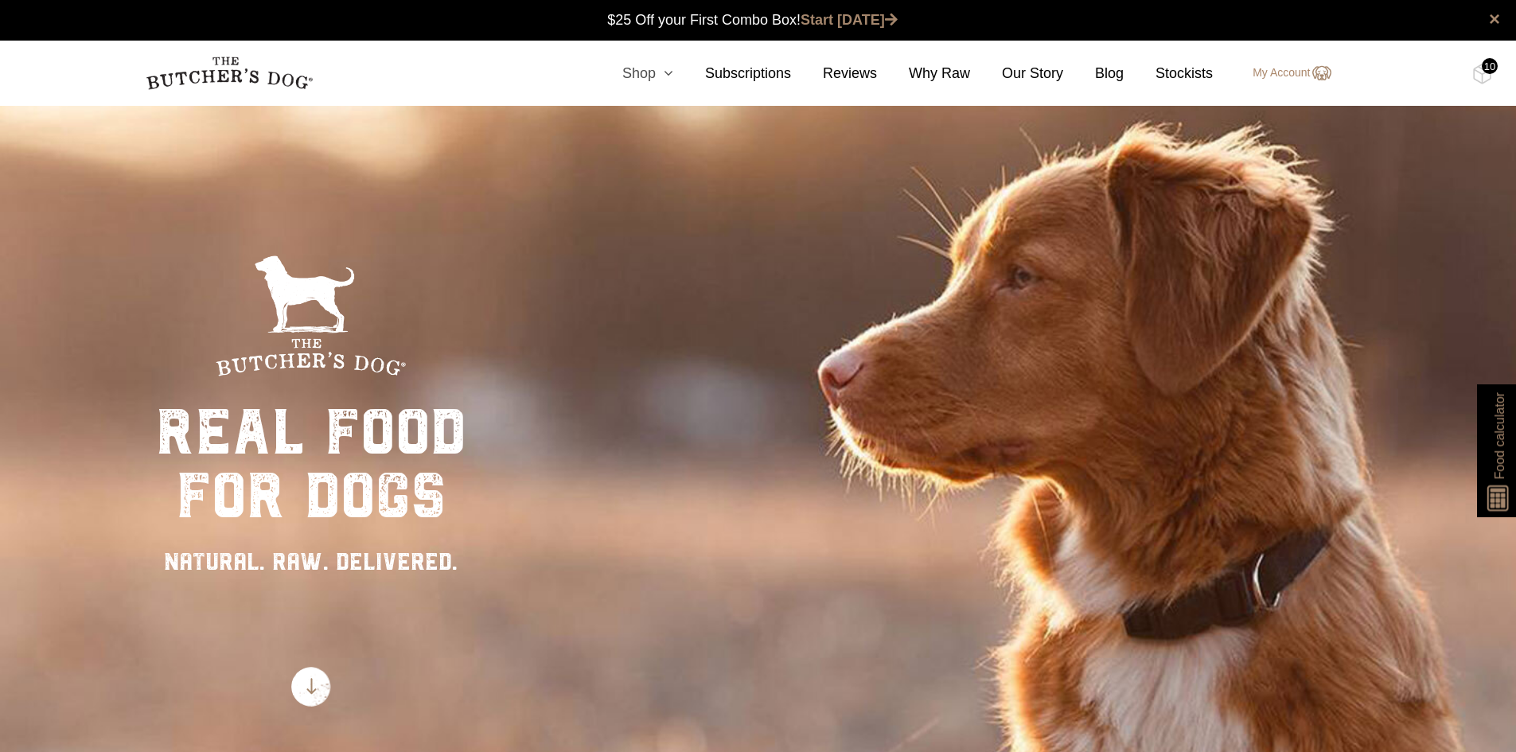
click at [639, 73] on link "Shop" at bounding box center [631, 73] width 83 height 21
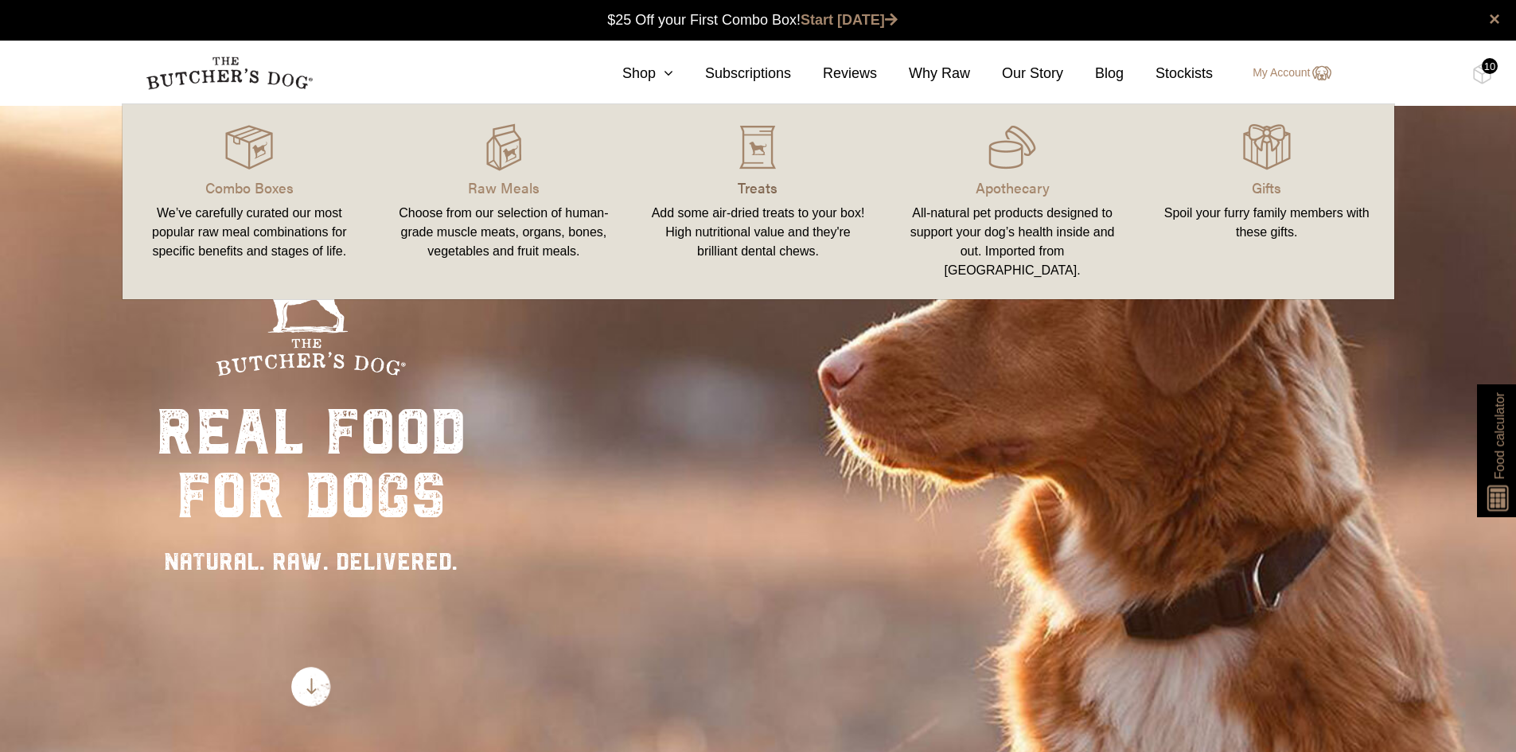
click at [771, 191] on p "Treats" at bounding box center [758, 187] width 216 height 21
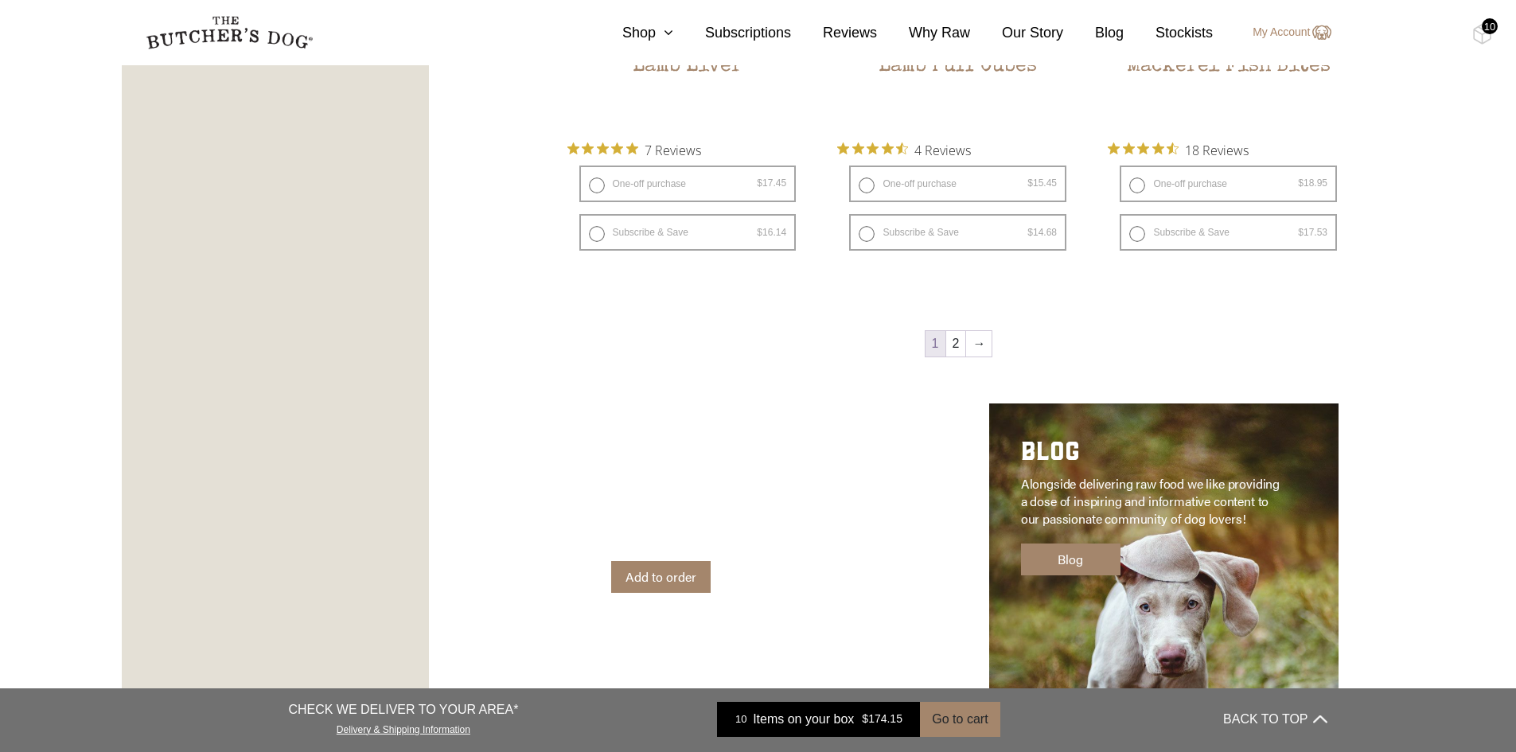
scroll to position [2228, 0]
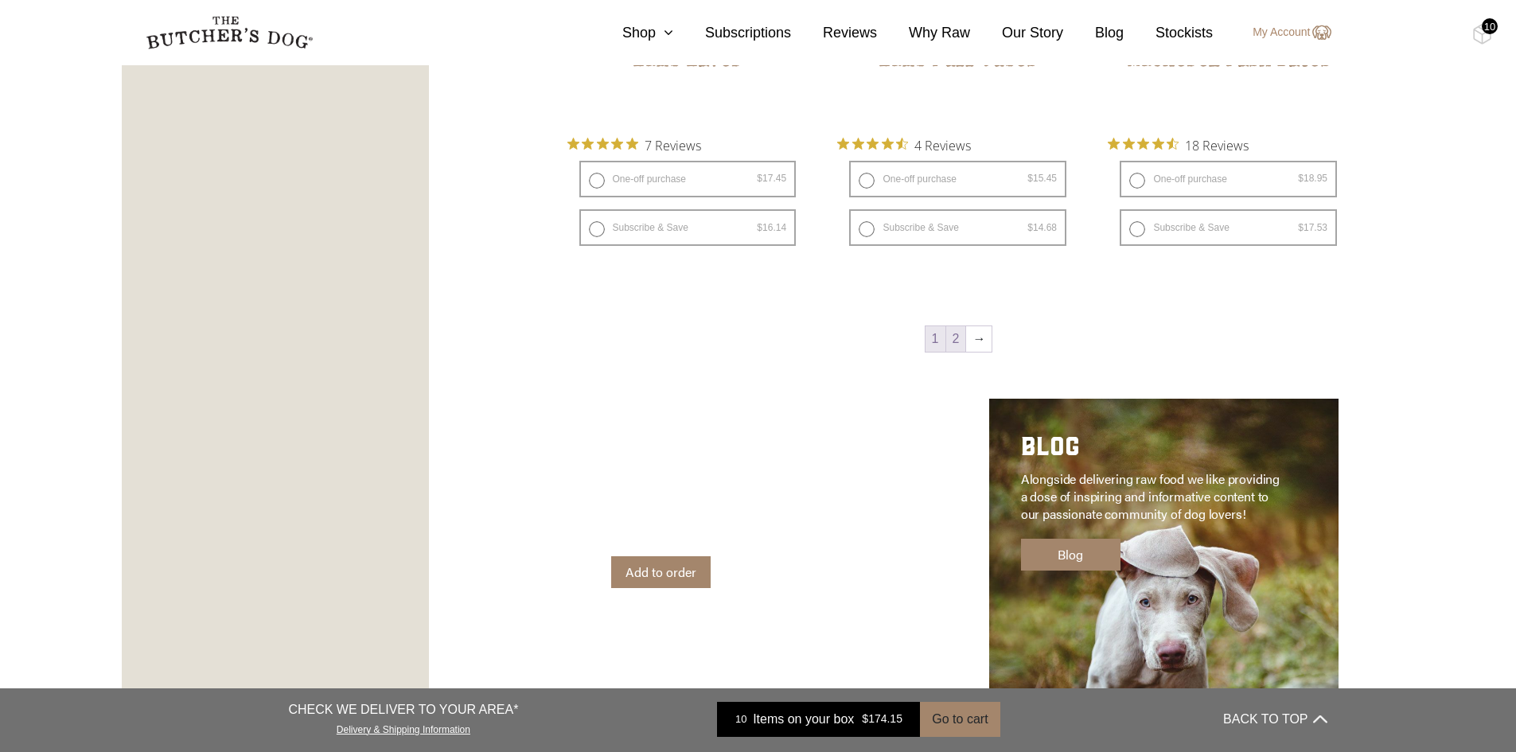
click at [960, 345] on link "2" at bounding box center [956, 338] width 20 height 25
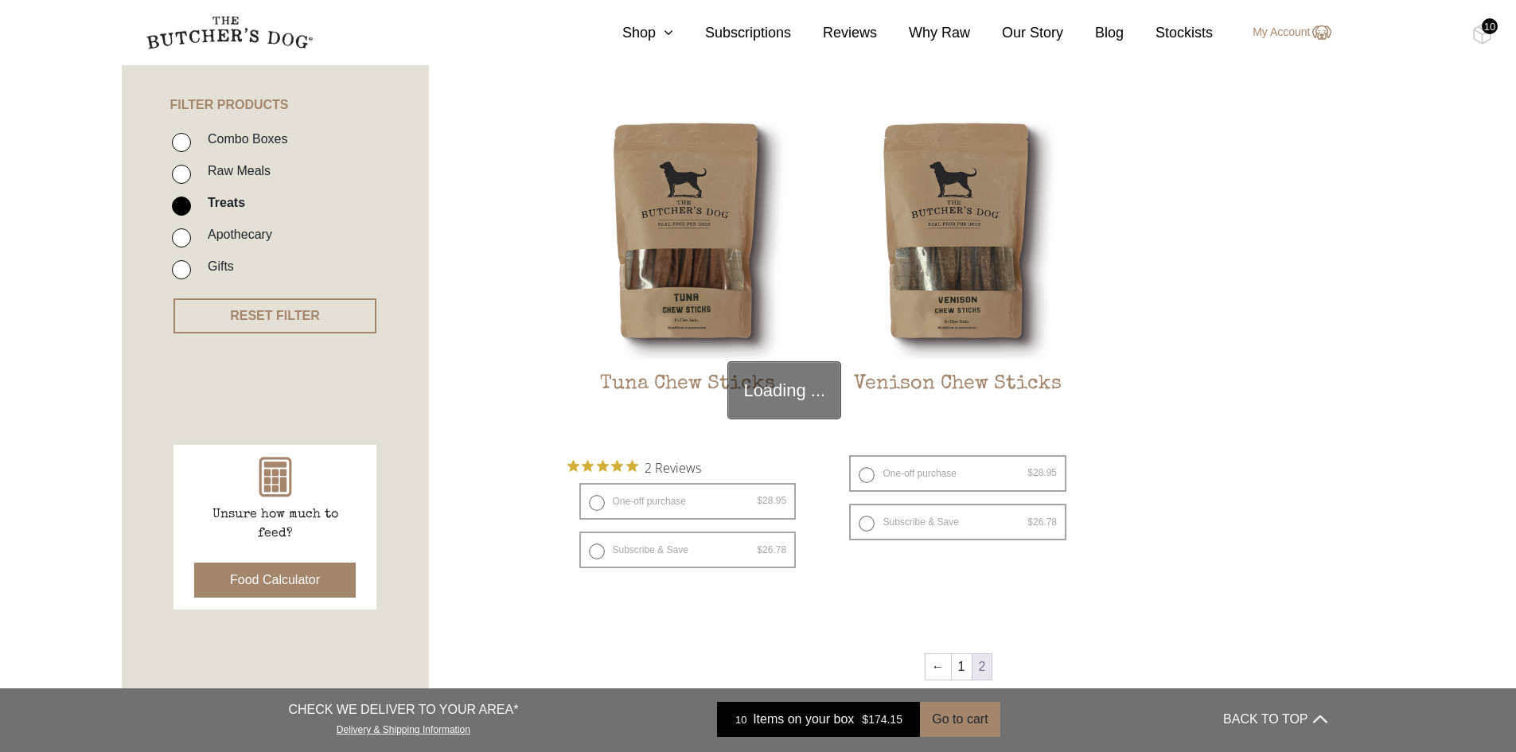
scroll to position [360, 0]
